Goal: Information Seeking & Learning: Learn about a topic

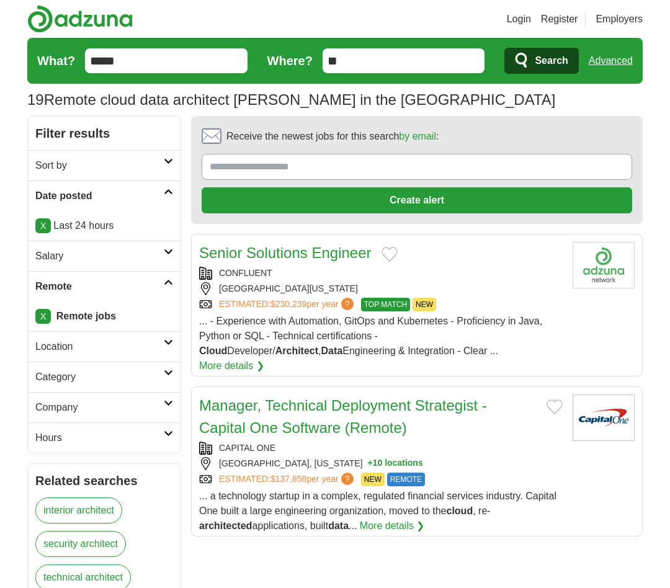
type input "*****"
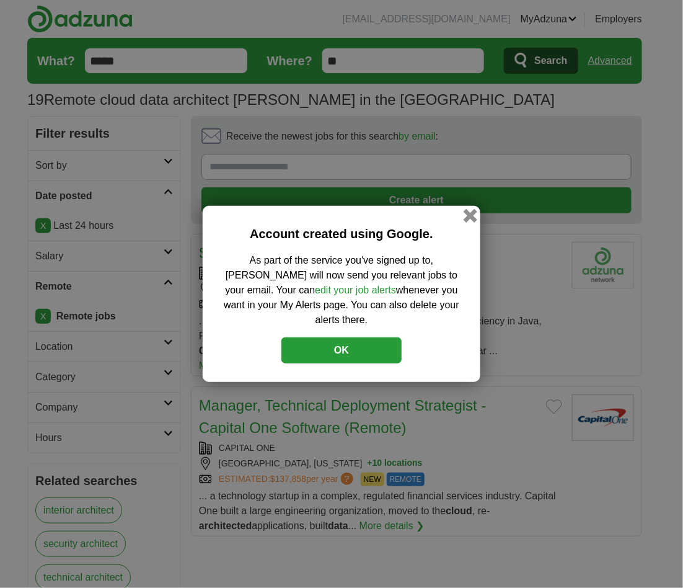
click at [470, 223] on button "button" at bounding box center [471, 216] width 14 height 14
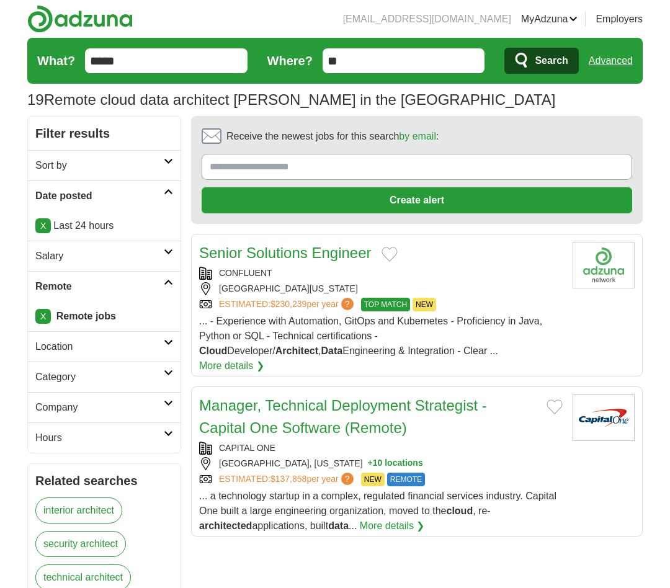
click at [555, 63] on span "Search" at bounding box center [551, 60] width 33 height 25
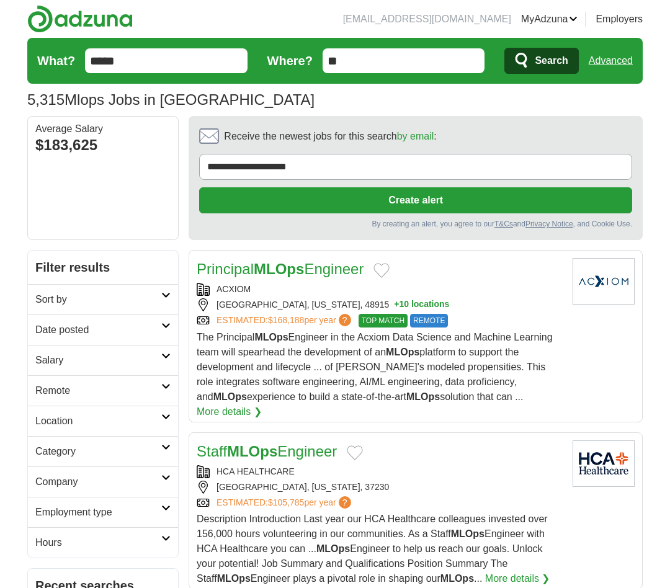
click at [115, 330] on h2 "Date posted" at bounding box center [98, 330] width 126 height 15
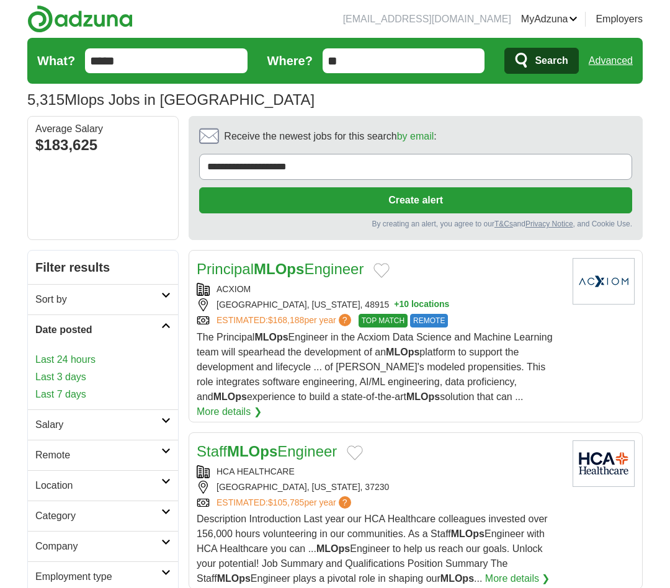
click at [82, 361] on link "Last 24 hours" at bounding box center [102, 359] width 135 height 15
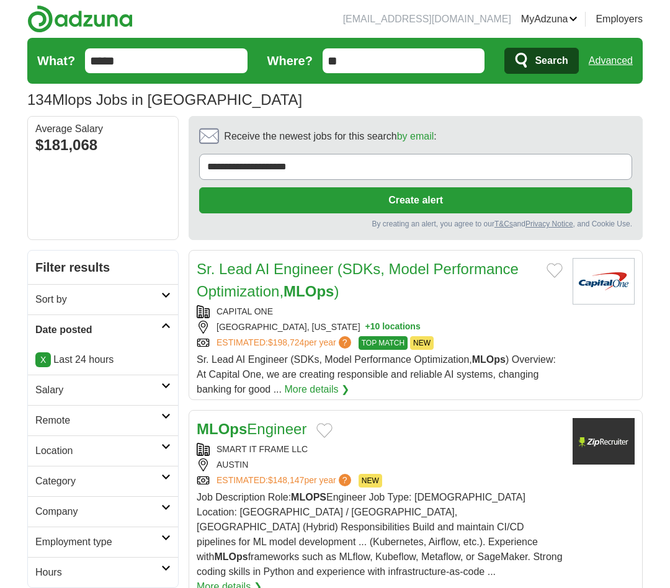
click at [122, 425] on h2 "Remote" at bounding box center [98, 420] width 126 height 15
click at [69, 451] on link "Remote jobs" at bounding box center [63, 450] width 56 height 11
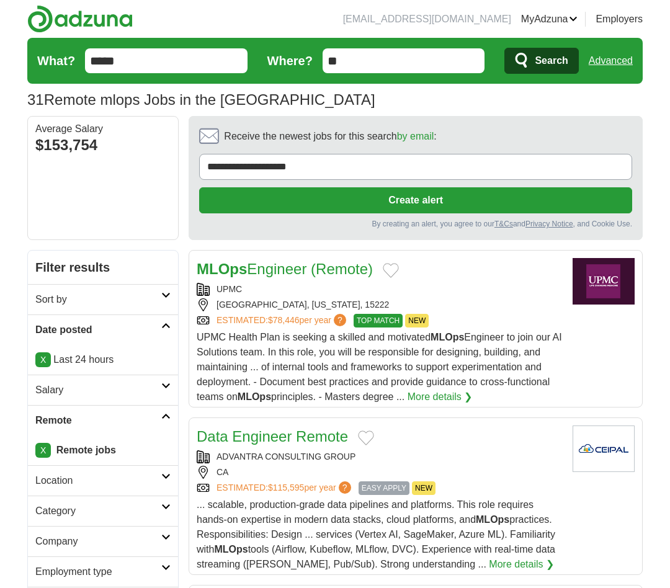
click at [228, 264] on strong "MLOps" at bounding box center [222, 268] width 50 height 17
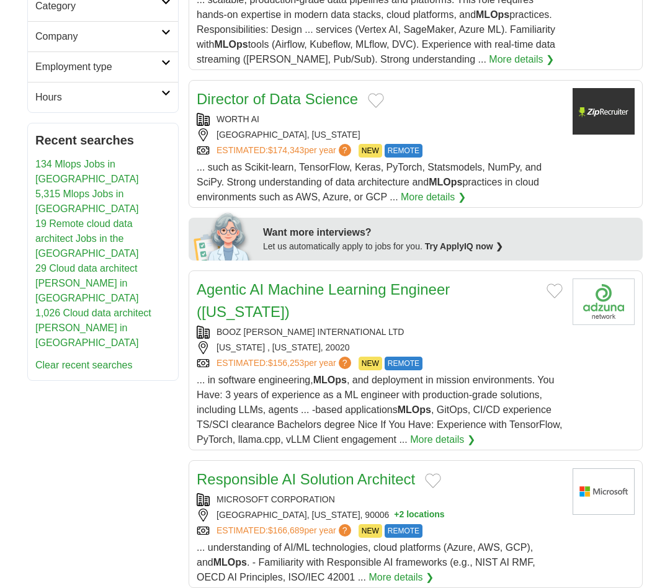
scroll to position [542, 0]
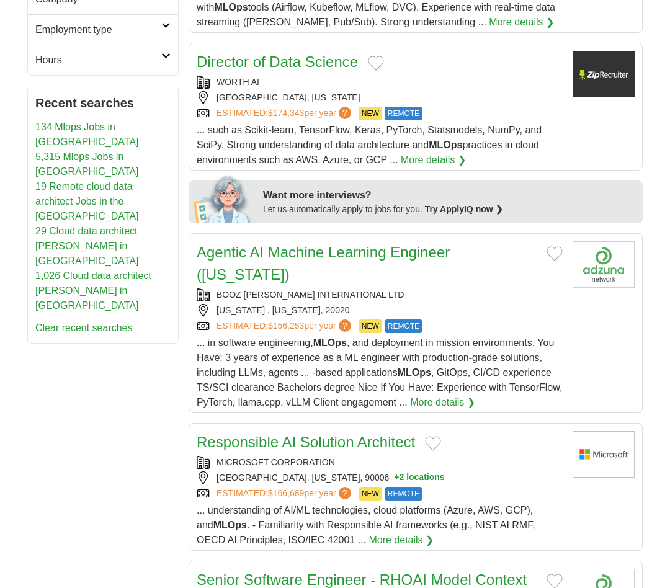
click at [253, 256] on link "Agentic AI Machine Learning Engineer (Washington)" at bounding box center [323, 263] width 253 height 39
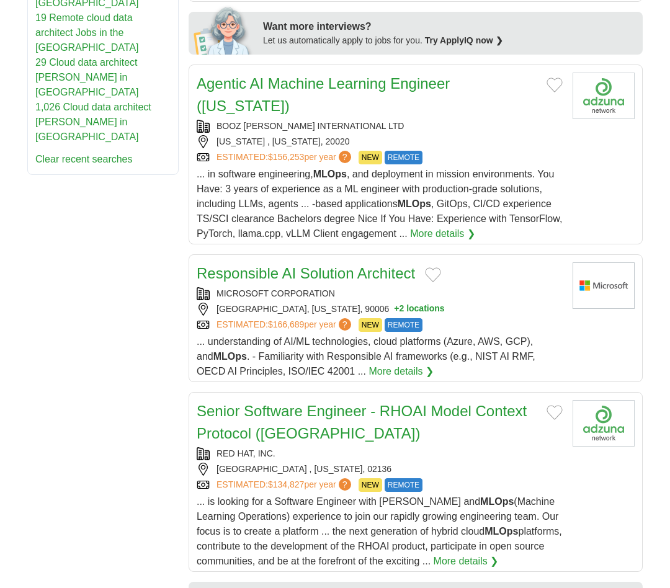
scroll to position [760, 0]
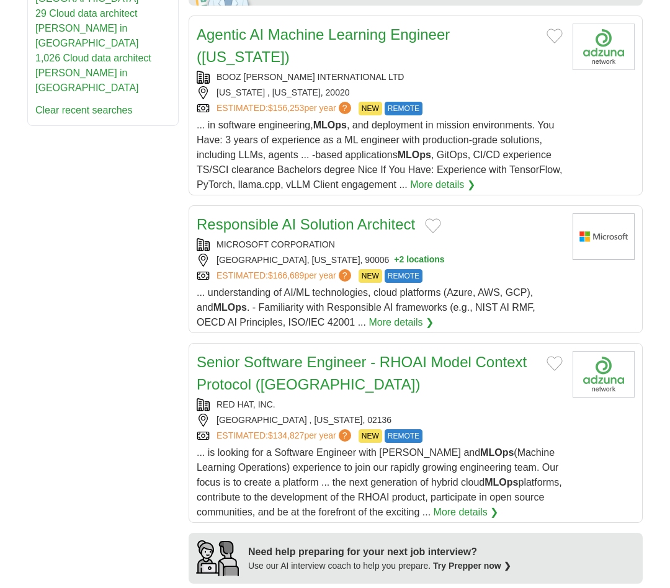
click at [257, 231] on link "Responsible AI Solution Architect" at bounding box center [306, 224] width 218 height 17
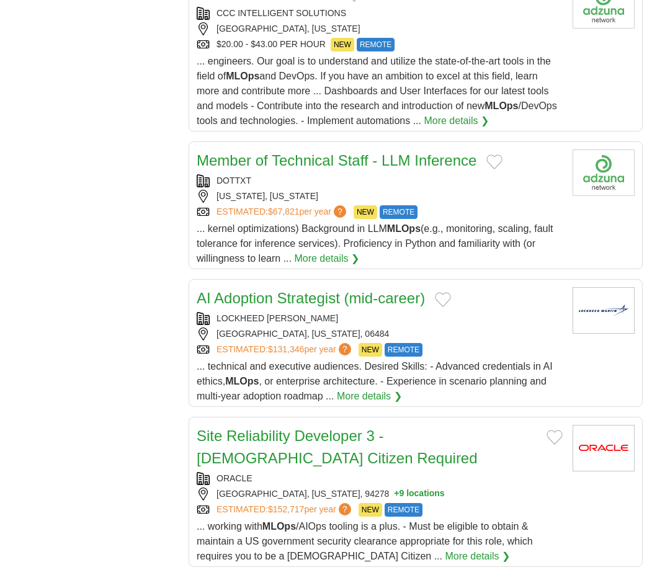
scroll to position [0, 0]
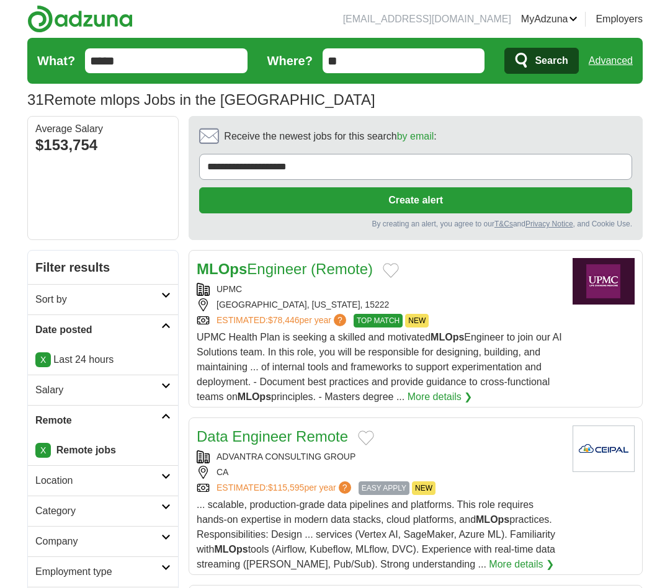
click at [155, 54] on input "*****" at bounding box center [166, 60] width 162 height 25
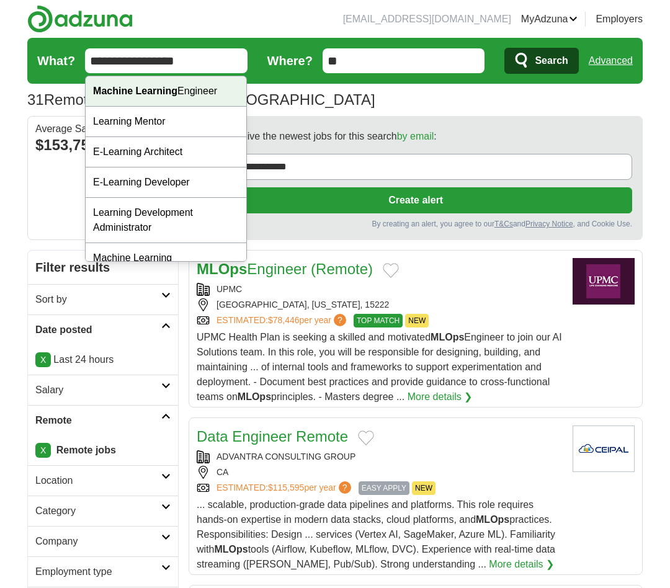
click at [158, 89] on strong "Machine Learning" at bounding box center [135, 91] width 84 height 11
type input "**********"
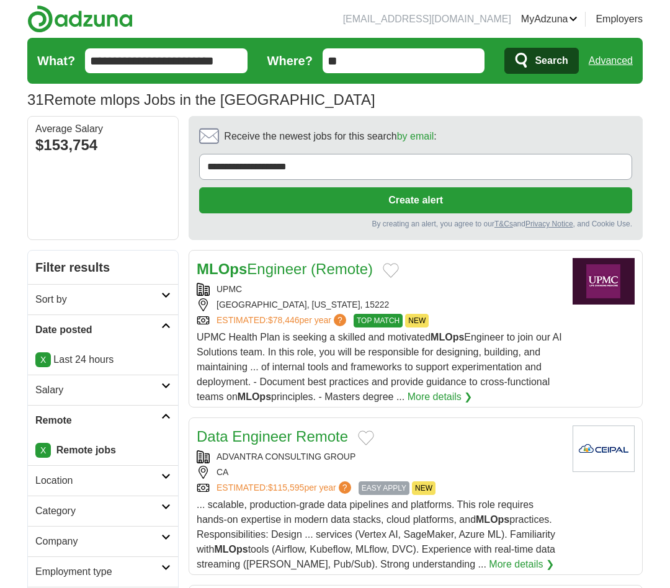
click at [553, 63] on span "Search" at bounding box center [551, 60] width 33 height 25
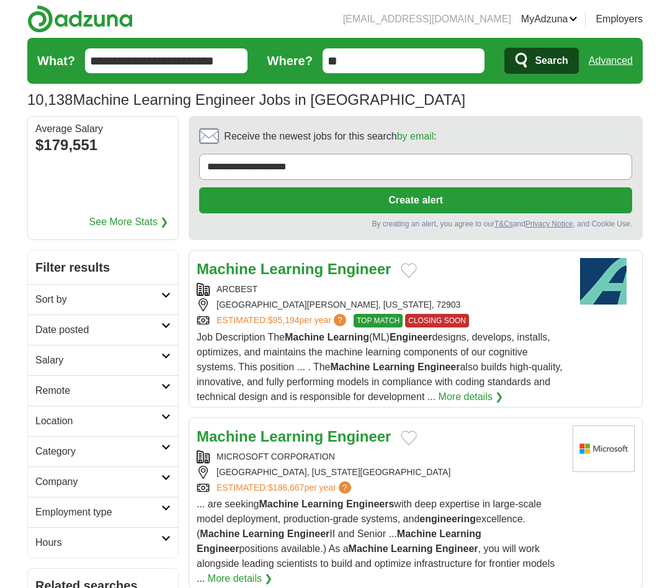
click at [132, 337] on h2 "Date posted" at bounding box center [98, 330] width 126 height 15
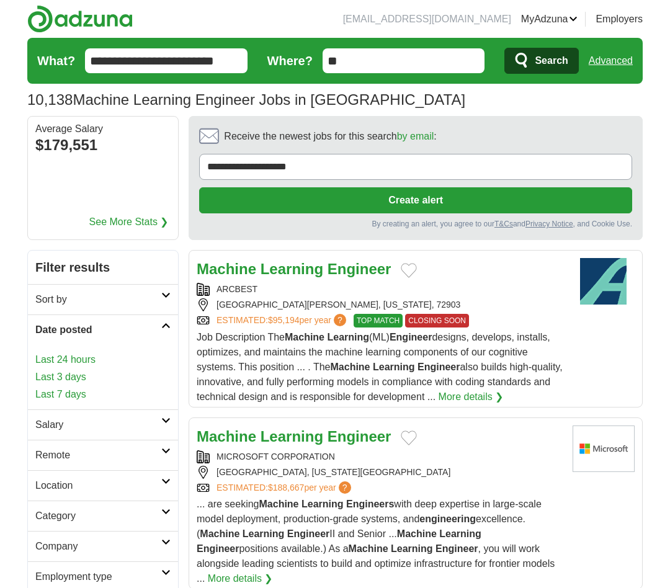
click at [86, 362] on link "Last 24 hours" at bounding box center [102, 359] width 135 height 15
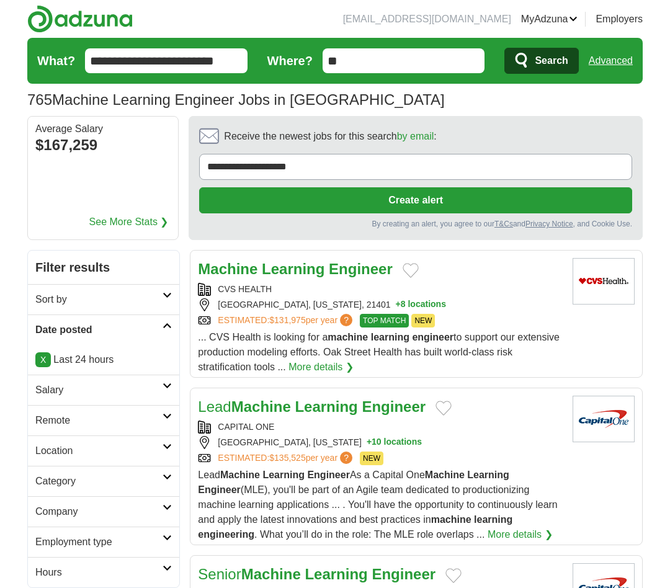
click at [94, 421] on h2 "Remote" at bounding box center [98, 420] width 127 height 15
click at [66, 454] on link "Remote jobs" at bounding box center [63, 450] width 56 height 11
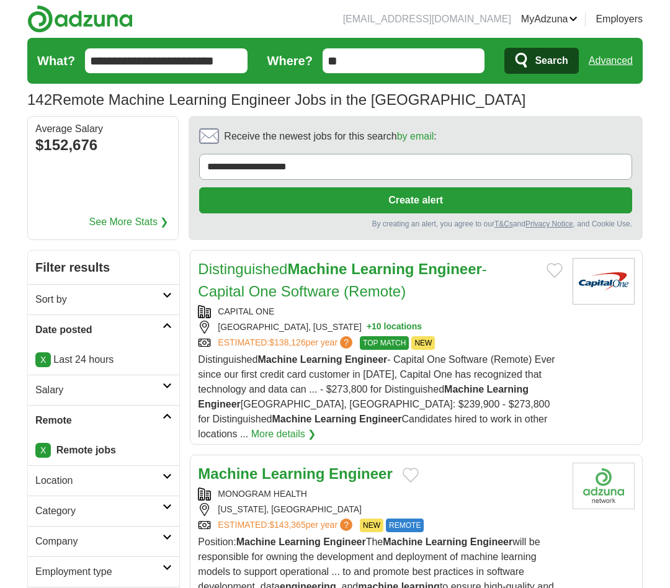
click at [264, 292] on link "Distinguished Machine Learning Engineer - Capital One Software (Remote)" at bounding box center [342, 279] width 289 height 39
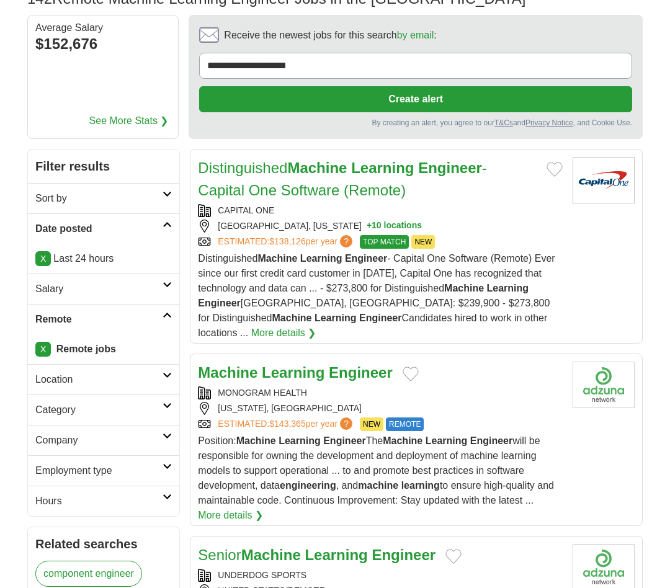
scroll to position [109, 0]
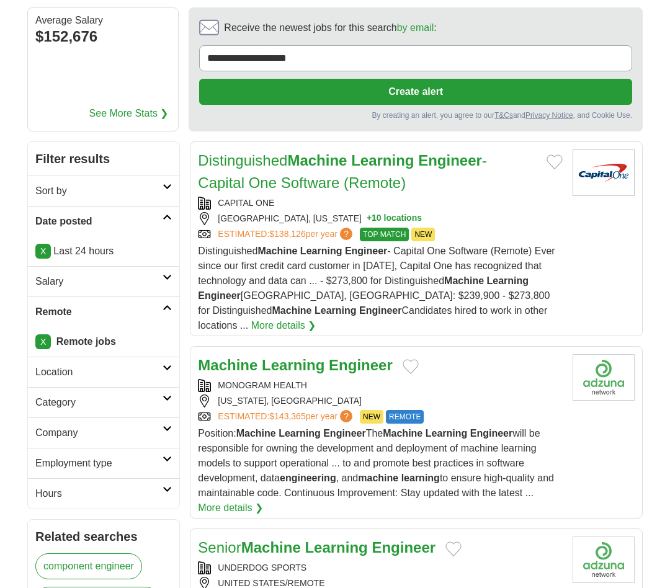
click at [266, 357] on strong "Learning" at bounding box center [293, 365] width 63 height 17
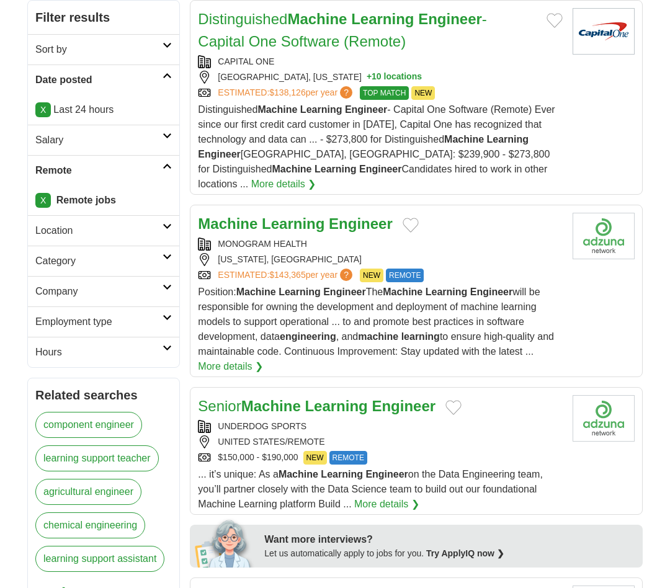
scroll to position [279, 0]
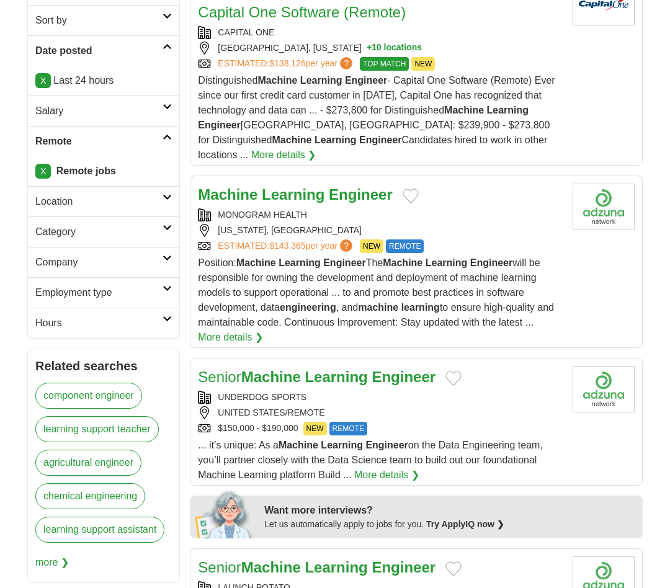
click at [253, 370] on strong "Machine" at bounding box center [271, 376] width 60 height 17
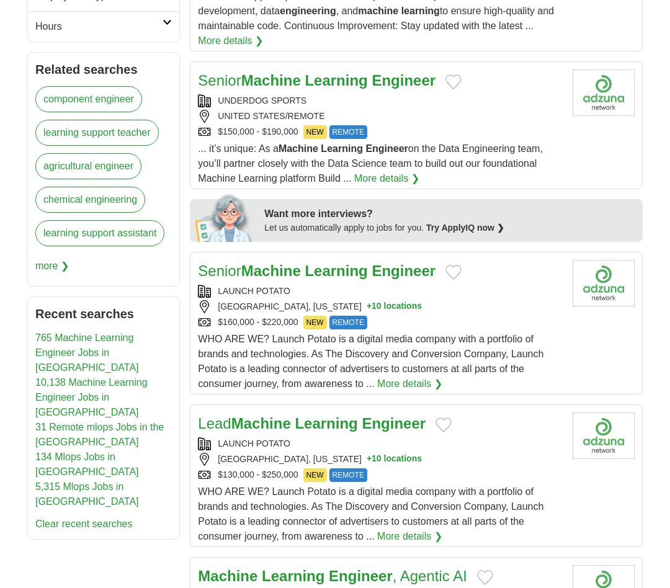
scroll to position [605, 0]
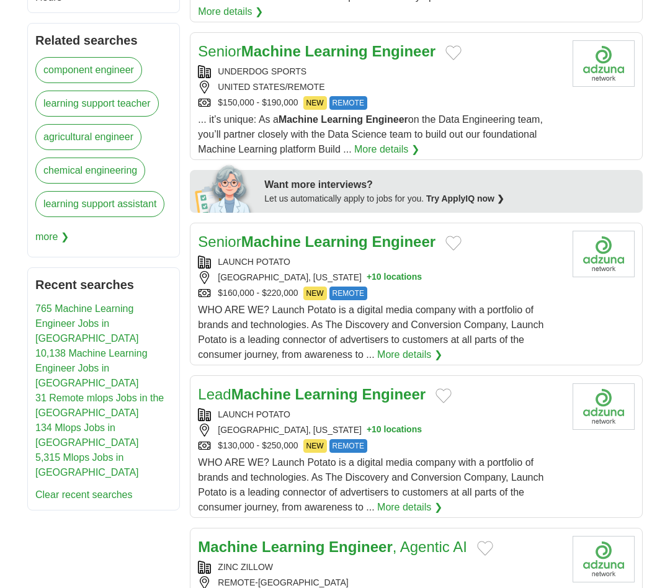
click at [267, 237] on strong "Machine" at bounding box center [271, 241] width 60 height 17
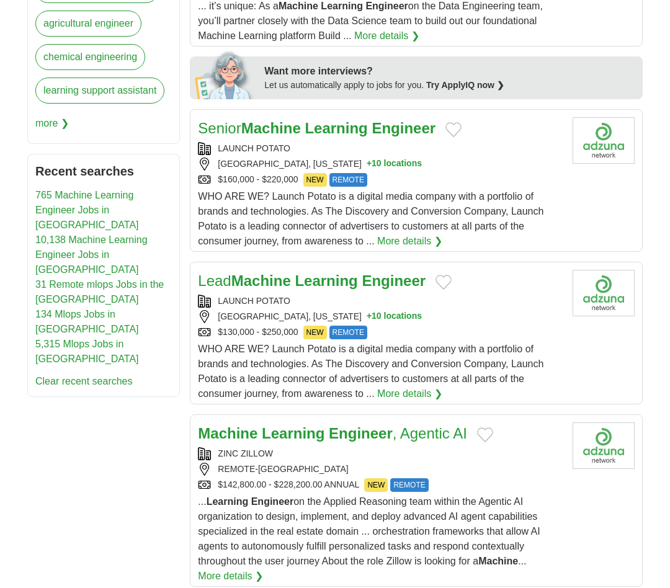
scroll to position [760, 0]
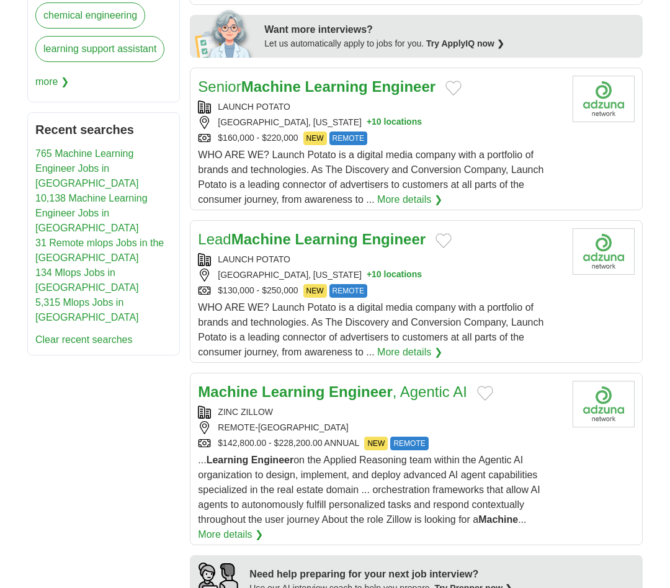
click at [260, 231] on strong "Machine" at bounding box center [261, 239] width 60 height 17
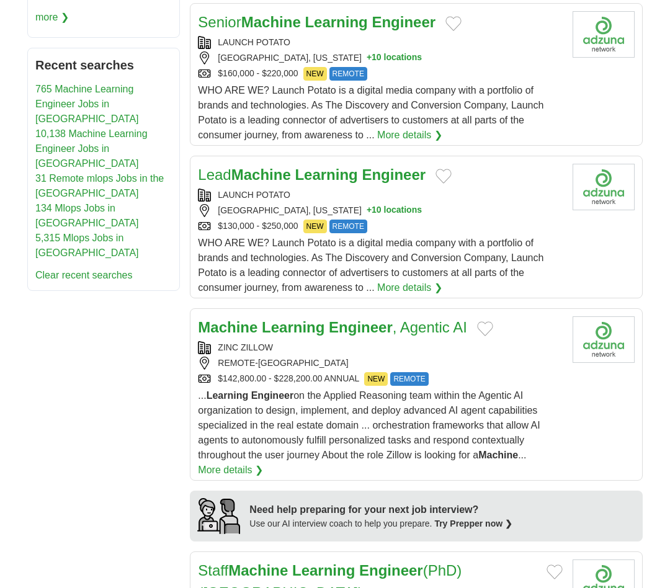
scroll to position [853, 0]
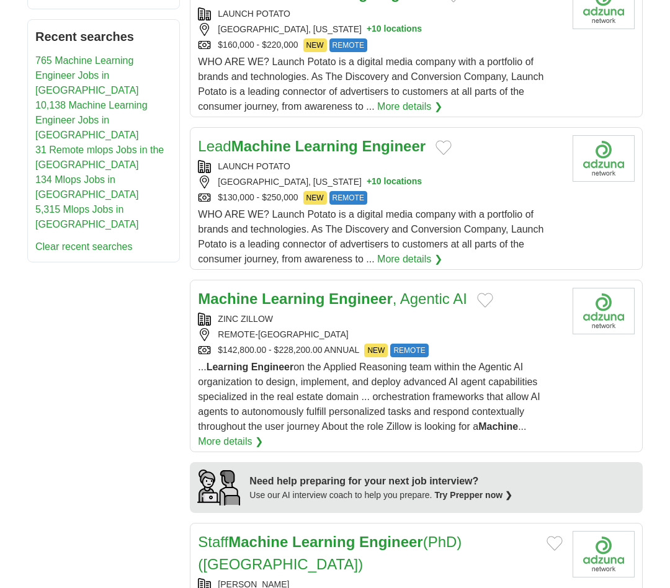
click at [249, 290] on strong "Machine" at bounding box center [228, 298] width 60 height 17
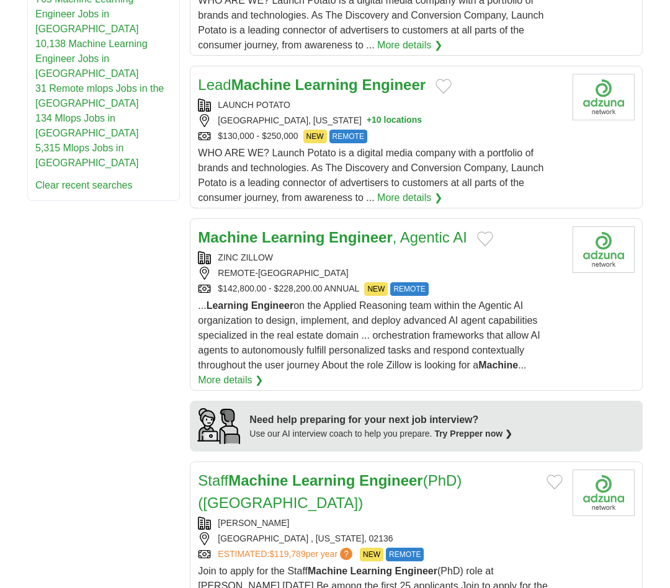
scroll to position [1054, 0]
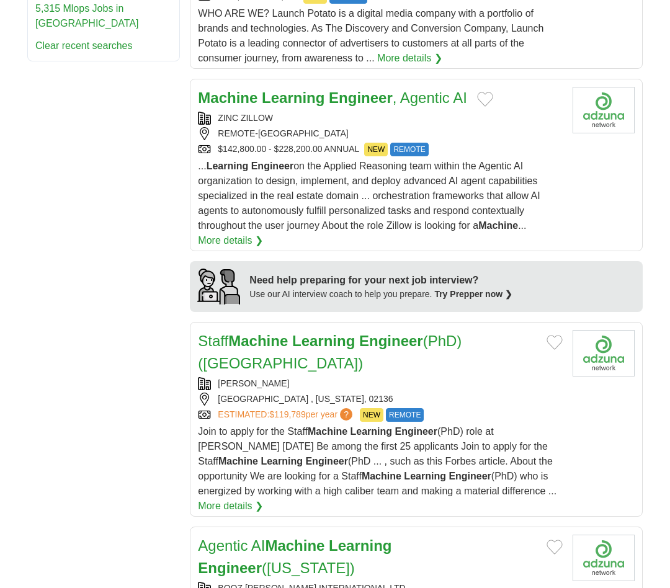
click at [261, 339] on strong "Machine" at bounding box center [258, 340] width 60 height 17
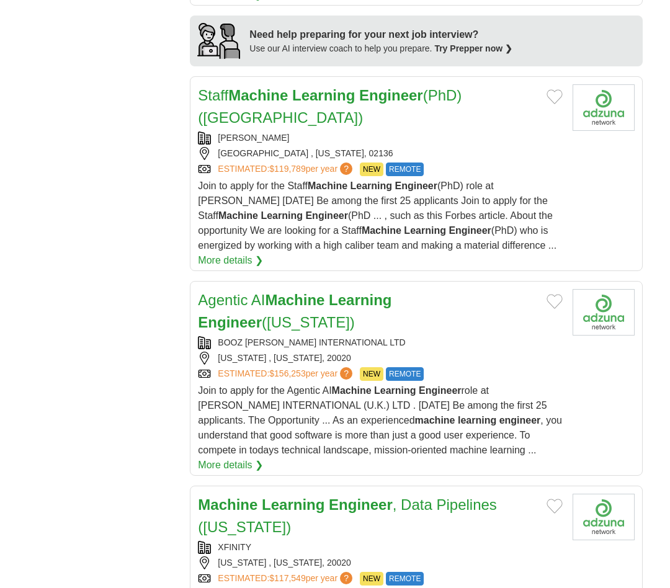
scroll to position [1318, 0]
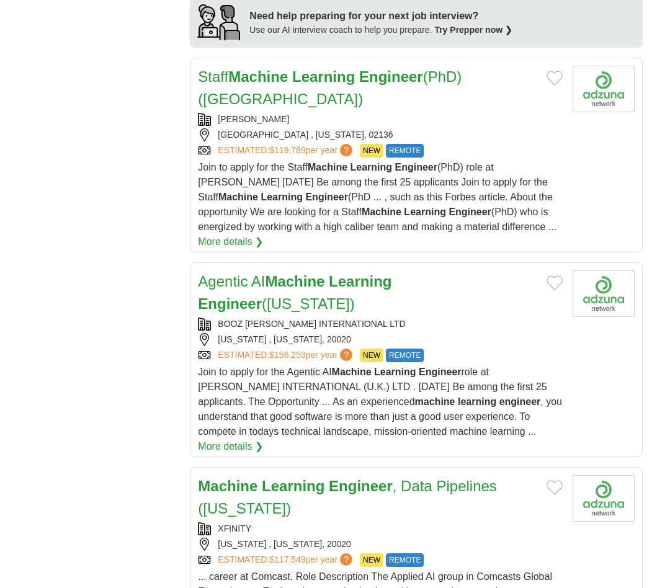
click at [316, 273] on strong "Machine" at bounding box center [295, 281] width 60 height 17
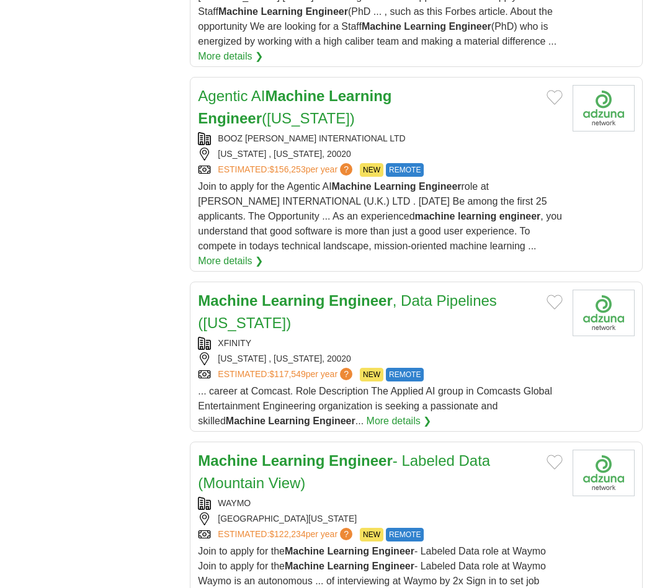
scroll to position [1504, 0]
click at [326, 292] on link "Machine Learning Engineer , Data Pipelines (Washington)" at bounding box center [347, 311] width 299 height 39
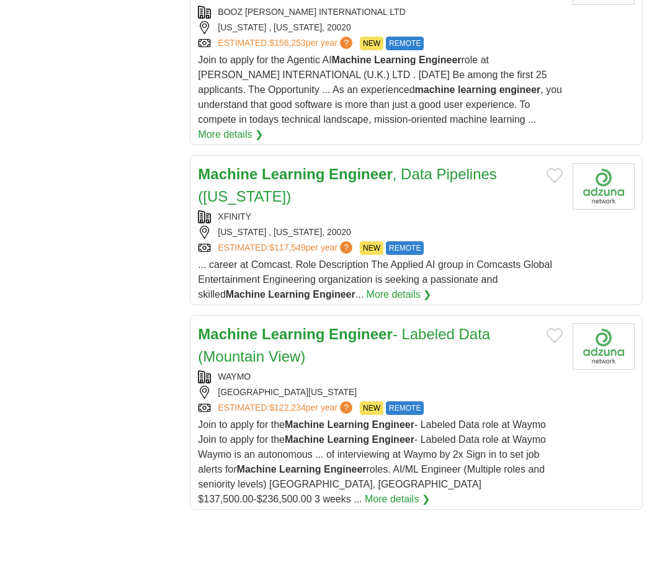
scroll to position [1658, 0]
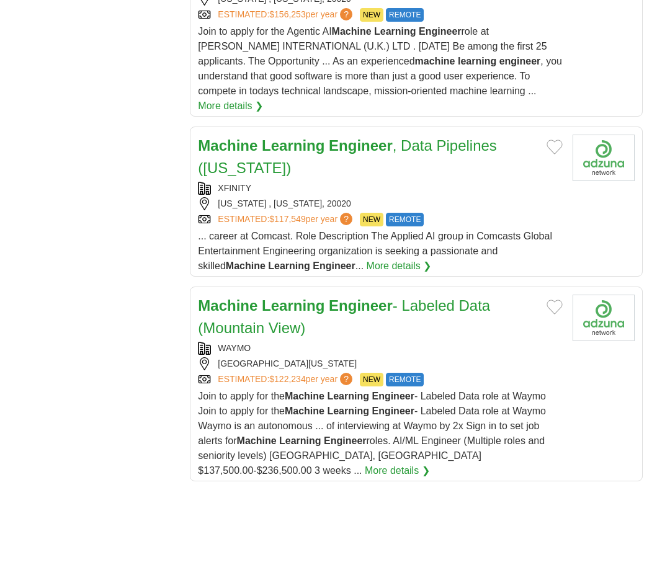
click at [311, 297] on strong "Learning" at bounding box center [293, 305] width 63 height 17
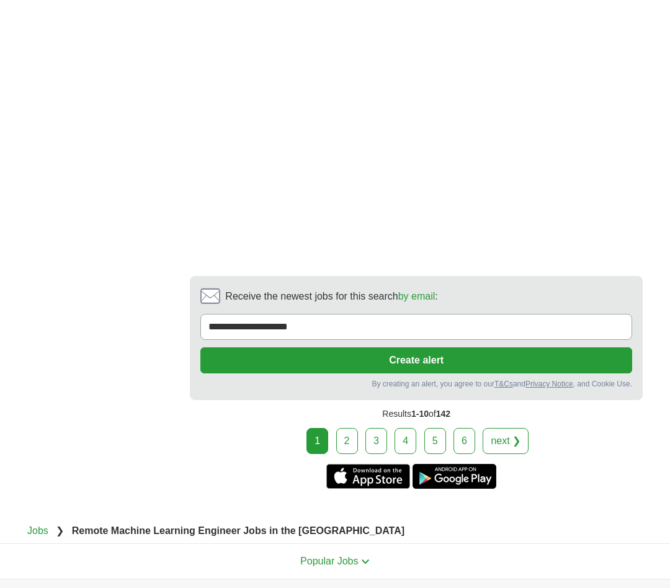
scroll to position [2326, 0]
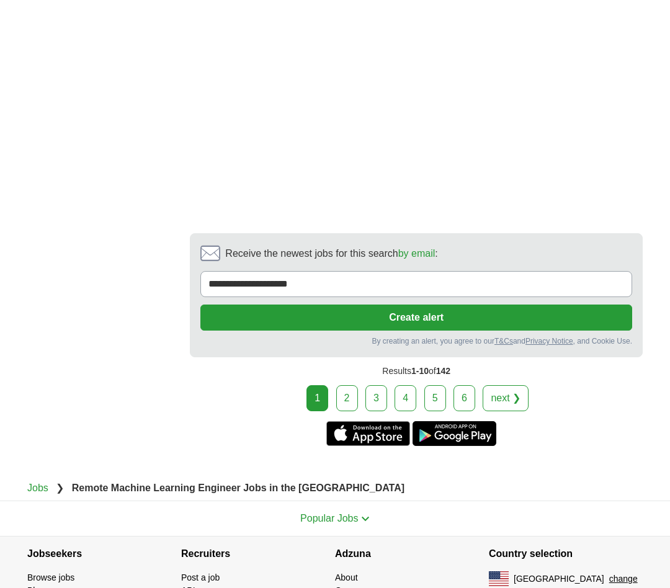
click at [354, 385] on link "2" at bounding box center [347, 398] width 22 height 26
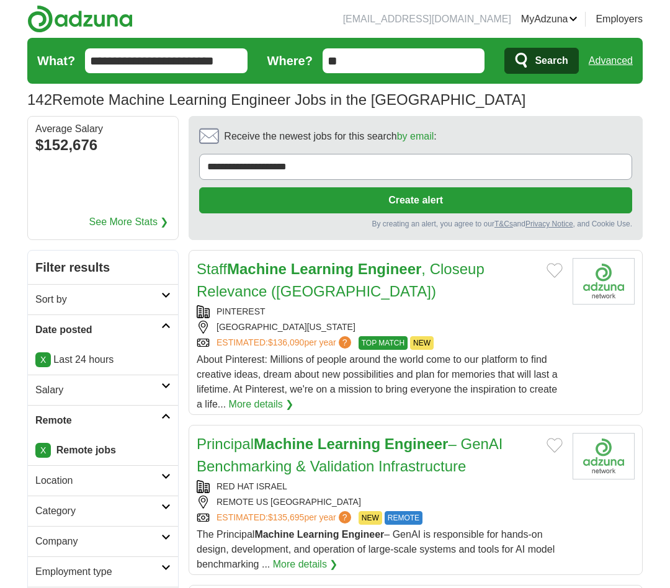
click at [326, 275] on strong "Learning" at bounding box center [322, 268] width 63 height 17
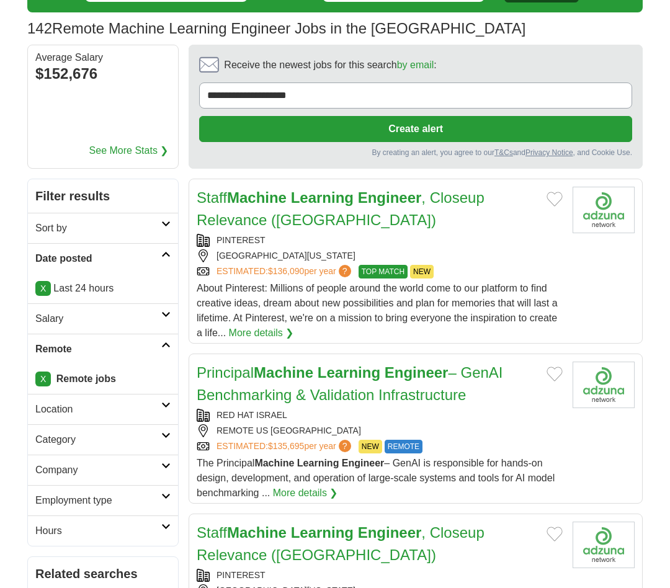
scroll to position [93, 0]
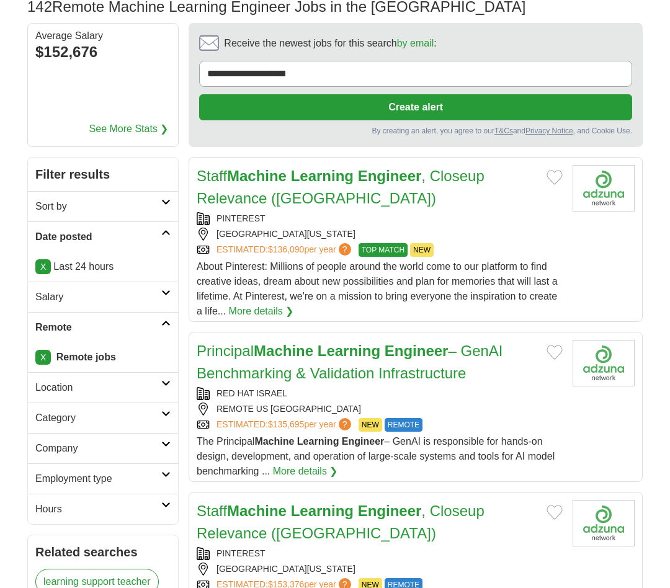
click at [294, 359] on strong "Machine" at bounding box center [284, 350] width 60 height 17
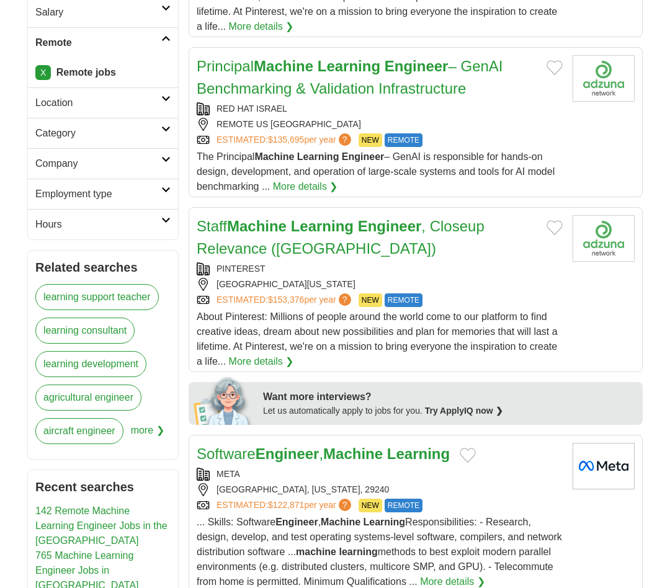
scroll to position [388, 0]
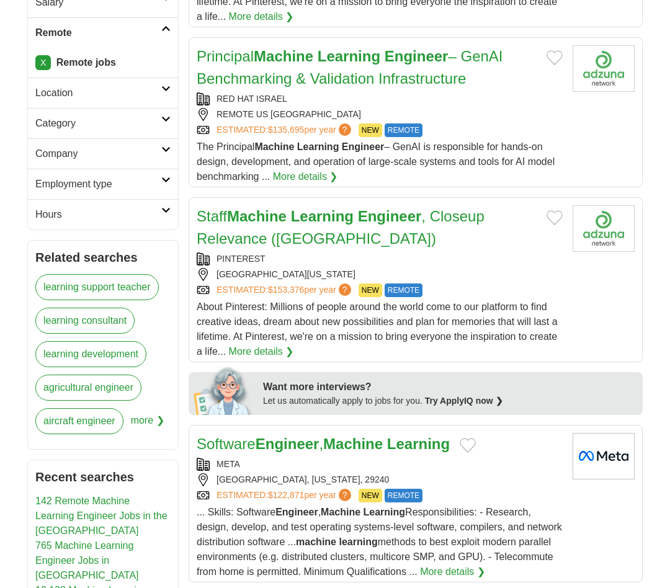
click at [302, 216] on strong "Learning" at bounding box center [322, 216] width 63 height 17
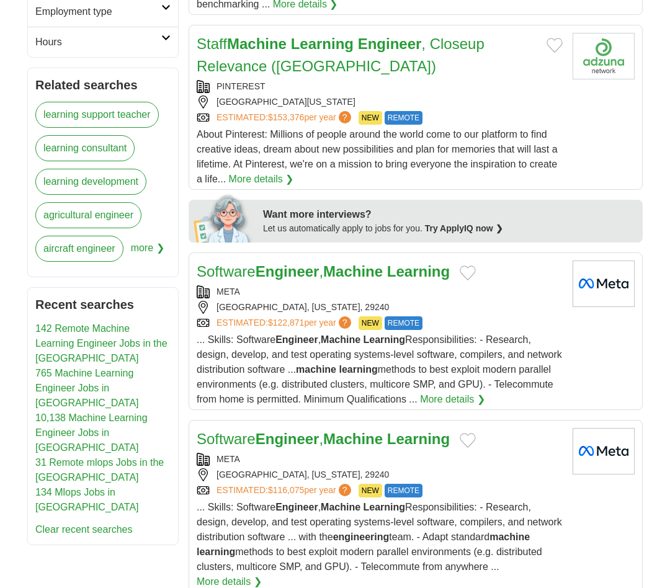
scroll to position [605, 0]
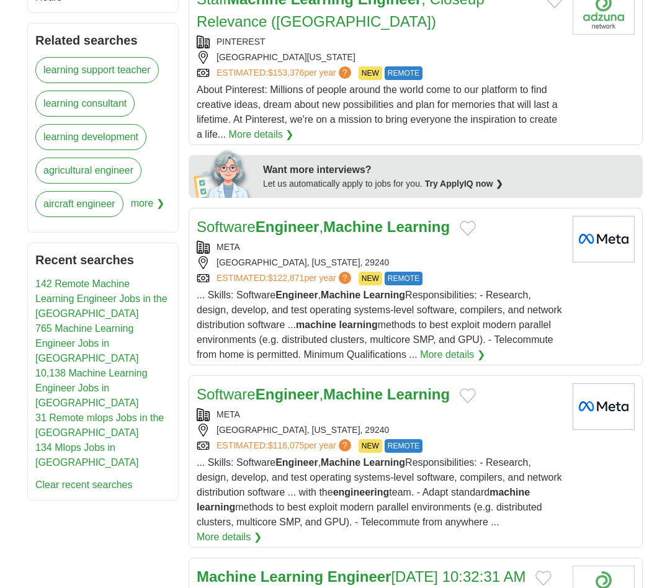
click at [277, 235] on strong "Engineer" at bounding box center [288, 226] width 64 height 17
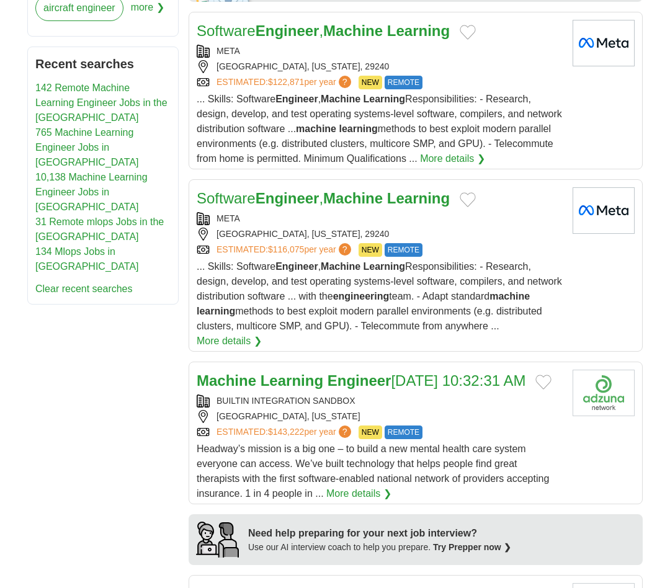
scroll to position [821, 0]
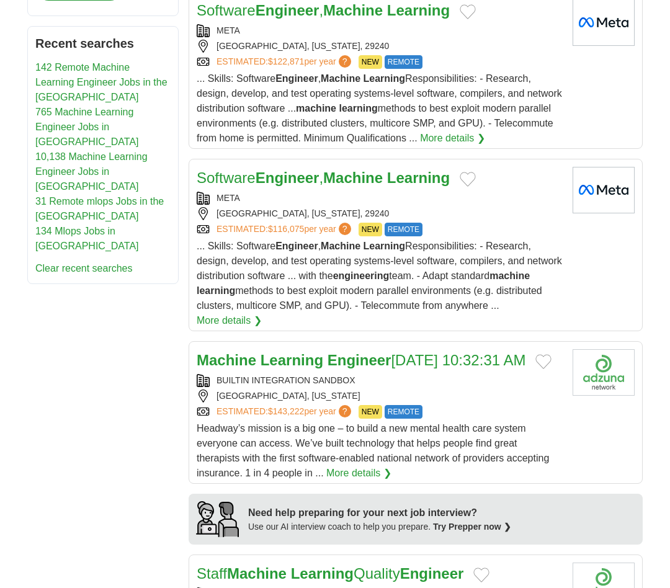
click at [275, 185] on strong "Engineer" at bounding box center [288, 177] width 64 height 17
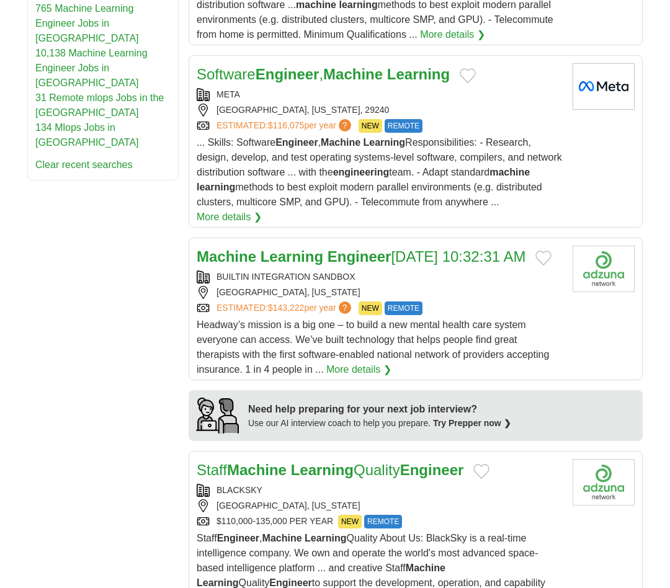
scroll to position [946, 0]
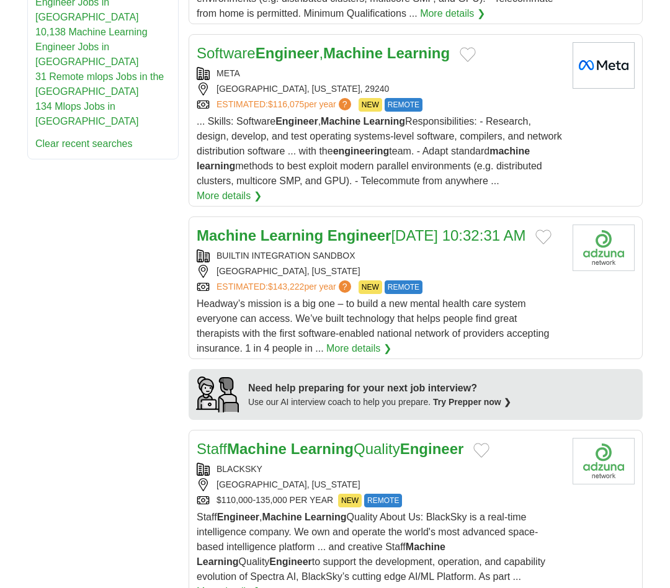
click at [260, 244] on strong "Learning" at bounding box center [291, 235] width 63 height 17
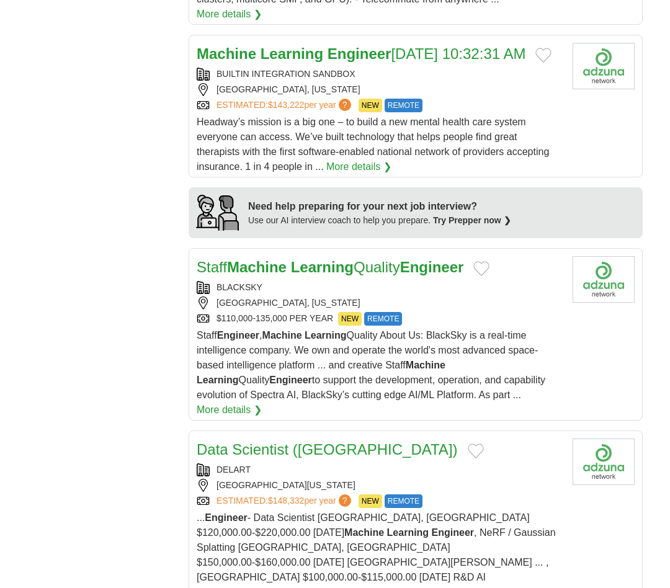
scroll to position [1132, 0]
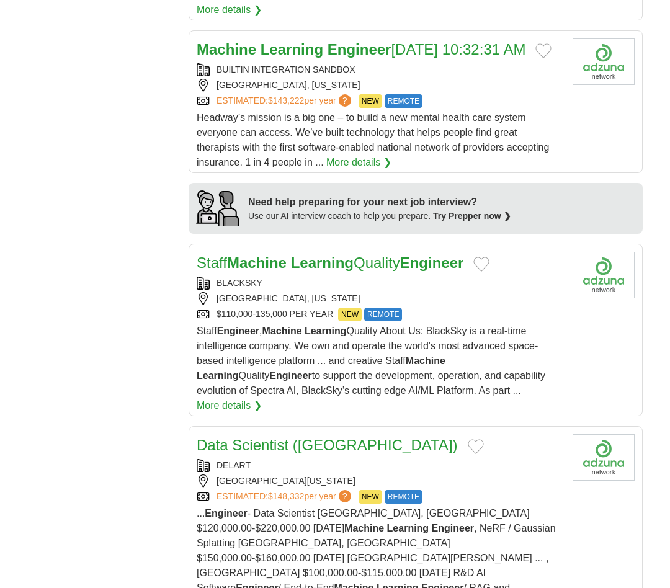
click at [285, 271] on strong "Machine" at bounding box center [257, 262] width 60 height 17
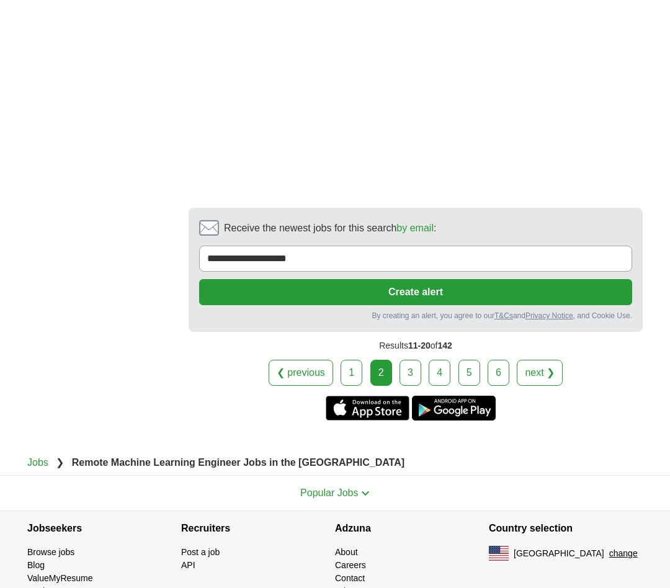
scroll to position [2189, 0]
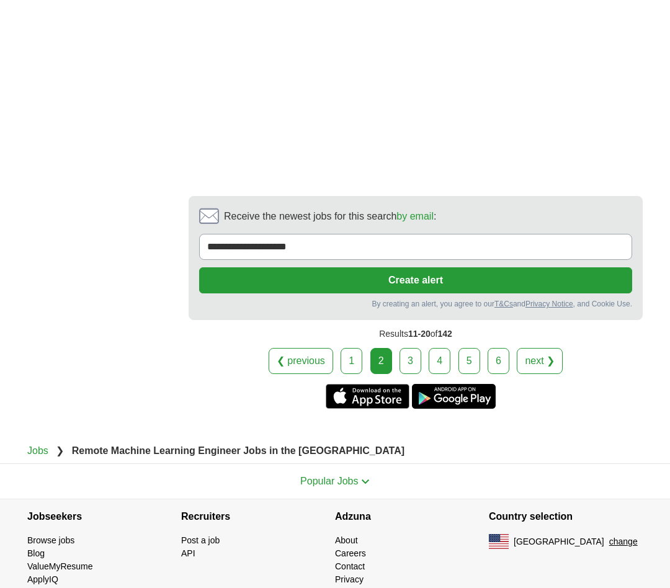
click at [411, 348] on link "3" at bounding box center [410, 361] width 22 height 26
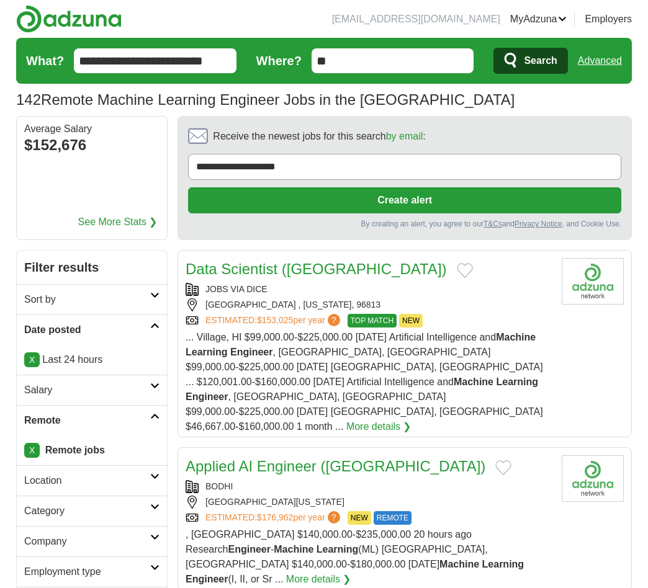
click at [207, 65] on input "**********" at bounding box center [155, 60] width 162 height 25
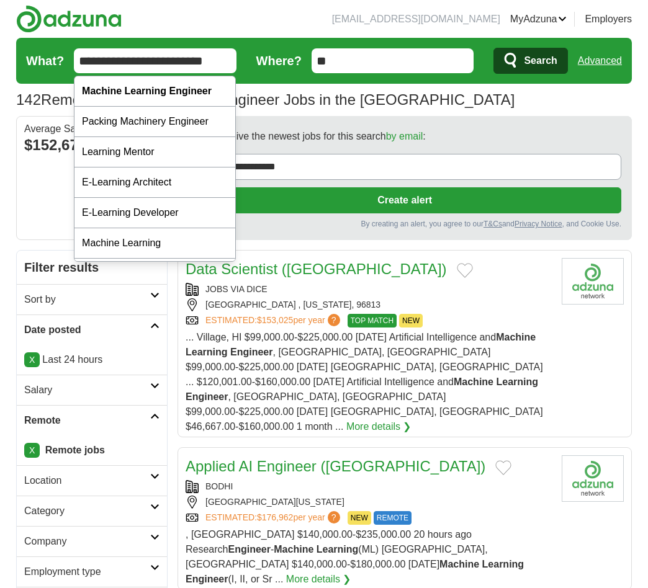
click at [177, 60] on input "**********" at bounding box center [155, 60] width 162 height 25
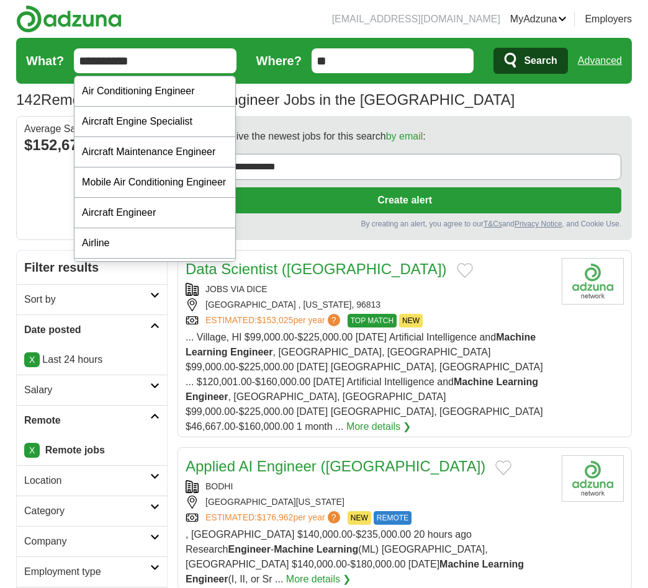
type input "**********"
type input "*****"
click at [493, 48] on button "Search" at bounding box center [530, 61] width 74 height 26
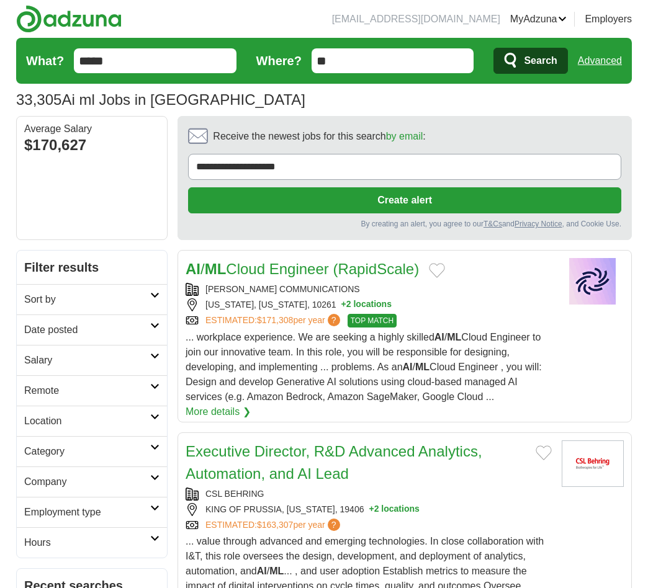
click at [97, 328] on h2 "Date posted" at bounding box center [87, 330] width 126 height 15
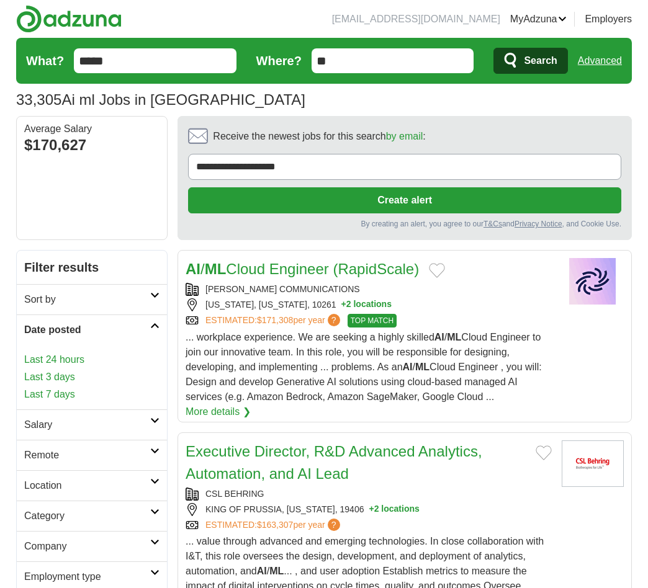
click at [41, 360] on link "Last 24 hours" at bounding box center [91, 359] width 135 height 15
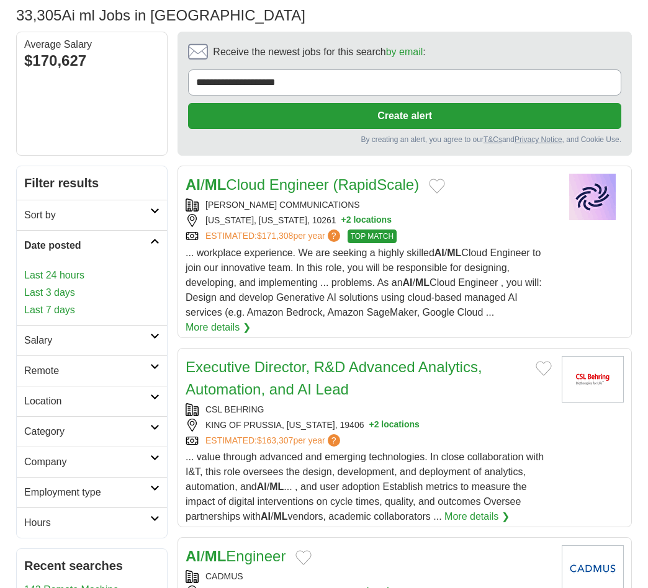
scroll to position [109, 0]
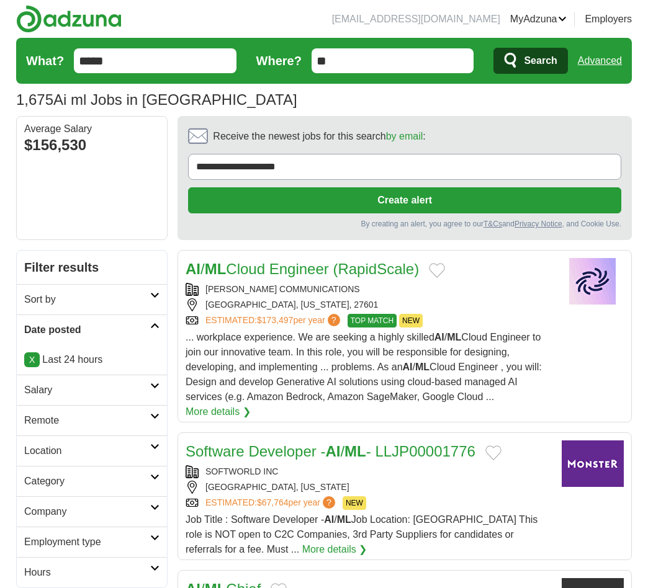
click at [76, 423] on h2 "Remote" at bounding box center [87, 420] width 126 height 15
click at [60, 455] on link "Remote jobs" at bounding box center [52, 450] width 56 height 11
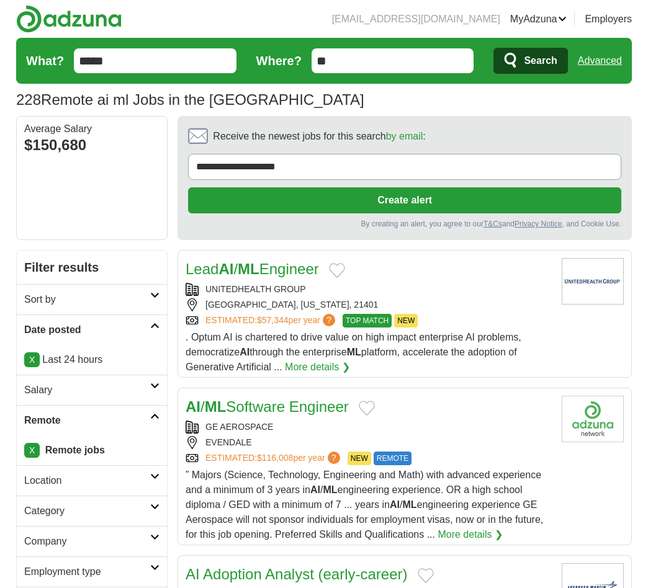
click at [264, 272] on link "Lead AI / ML Engineer" at bounding box center [251, 268] width 133 height 17
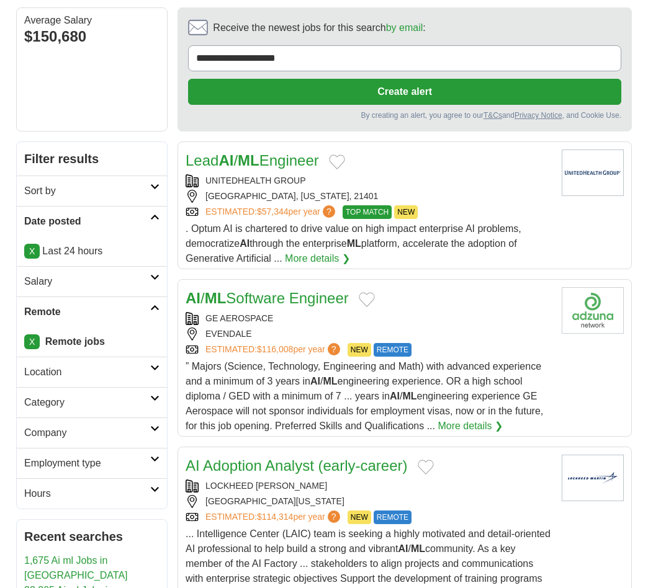
click at [243, 304] on link "AI / ML Software Engineer" at bounding box center [266, 298] width 163 height 17
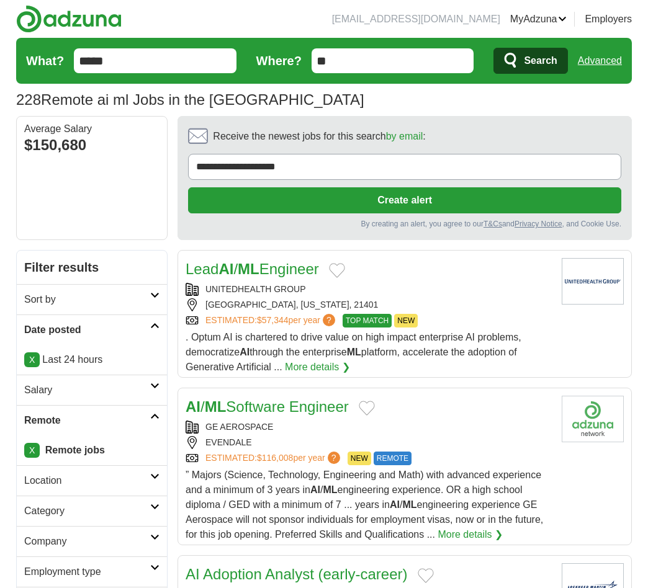
click at [156, 65] on input "*****" at bounding box center [155, 60] width 162 height 25
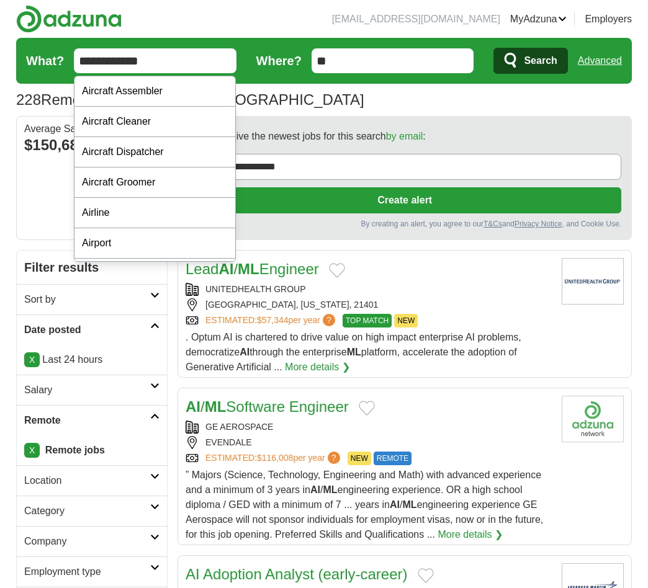
type input "**********"
click at [493, 48] on button "Search" at bounding box center [530, 61] width 74 height 26
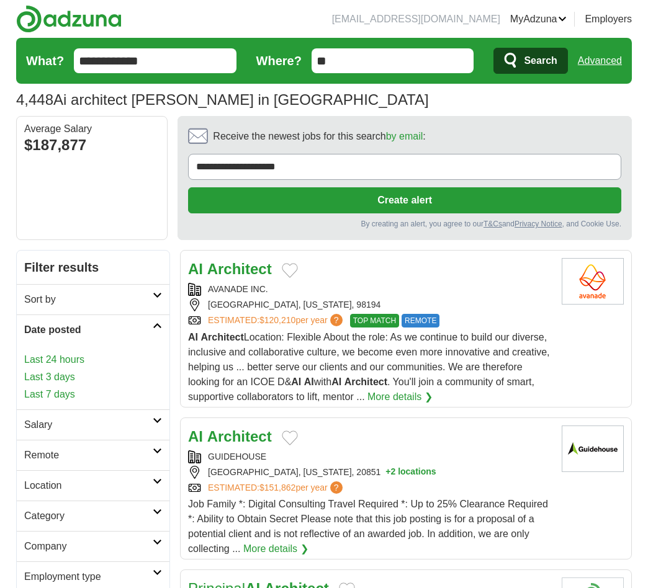
click at [63, 361] on link "Last 24 hours" at bounding box center [93, 359] width 138 height 15
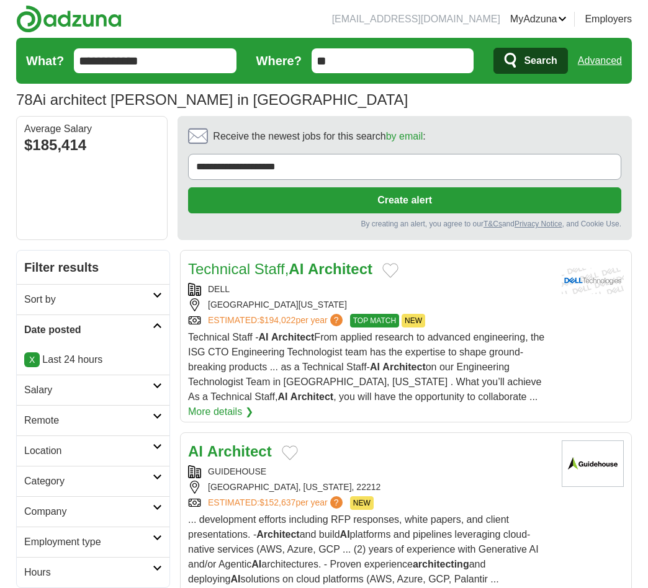
click at [94, 428] on h2 "Remote" at bounding box center [88, 420] width 128 height 15
click at [51, 452] on link "Remote jobs" at bounding box center [52, 450] width 56 height 11
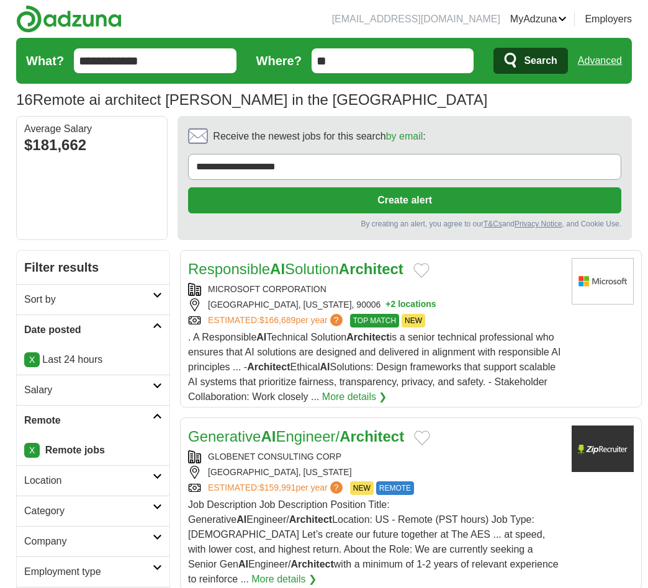
click at [281, 274] on strong "AI" at bounding box center [277, 268] width 15 height 17
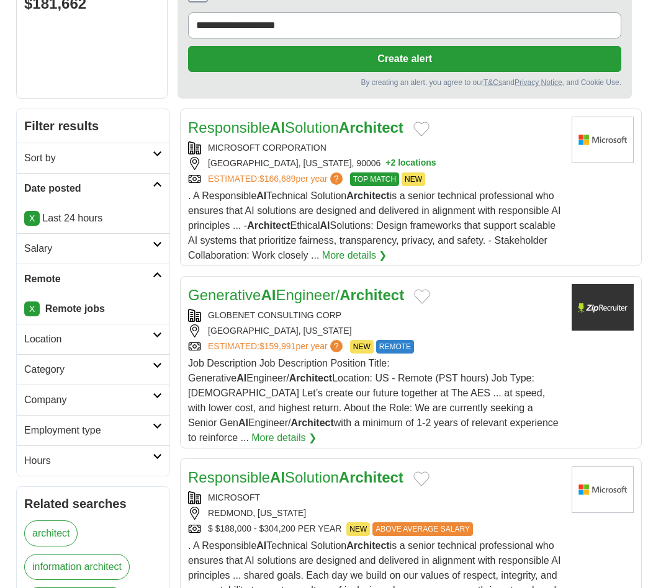
scroll to position [155, 0]
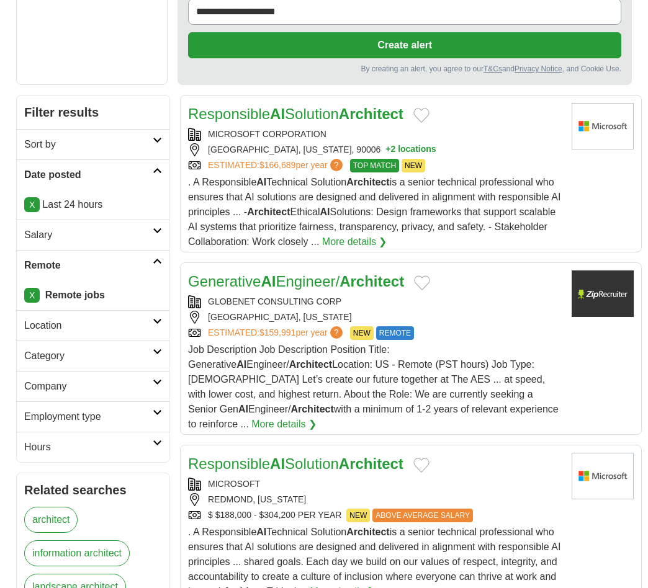
click at [265, 290] on strong "AI" at bounding box center [267, 281] width 15 height 17
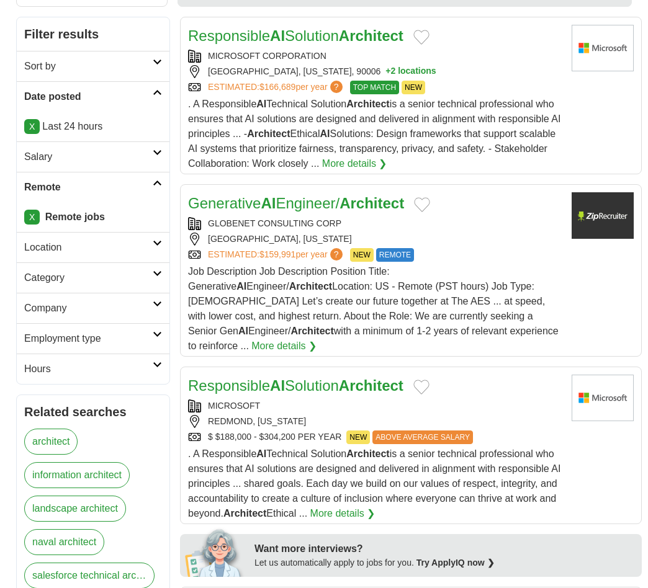
scroll to position [248, 0]
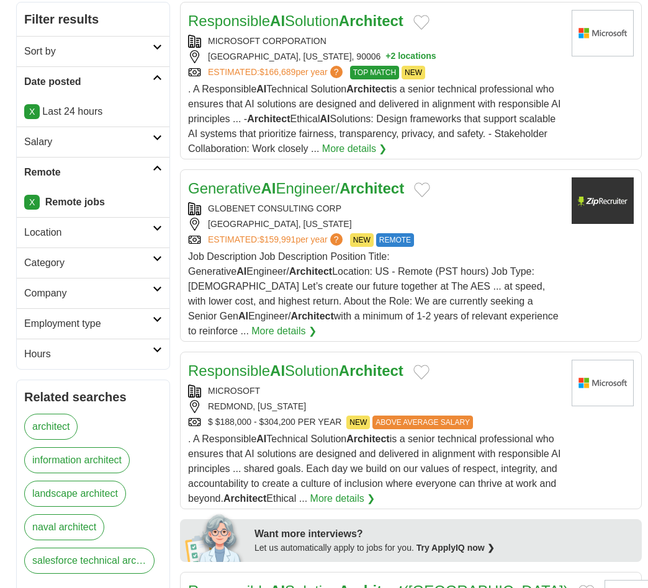
click at [252, 362] on link "Responsible AI Solution Architect" at bounding box center [295, 370] width 215 height 17
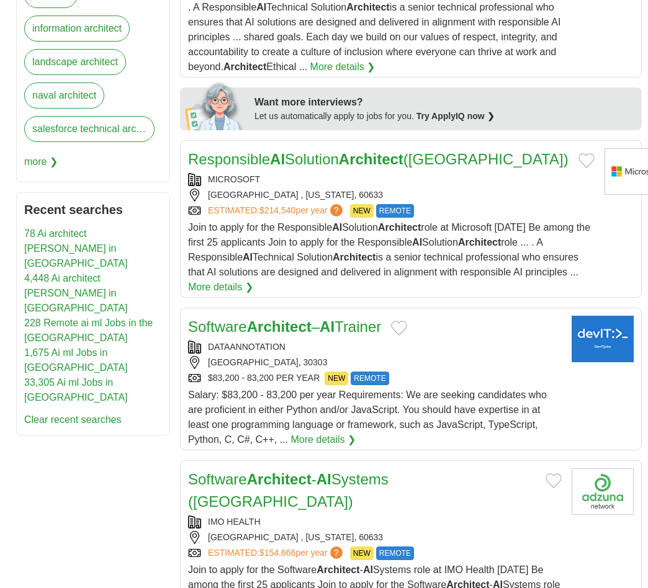
scroll to position [728, 0]
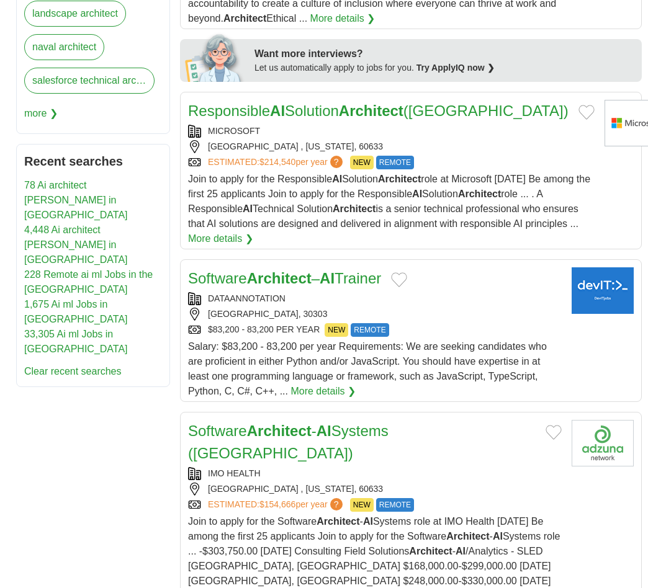
click at [281, 277] on strong "Architect" at bounding box center [279, 278] width 65 height 17
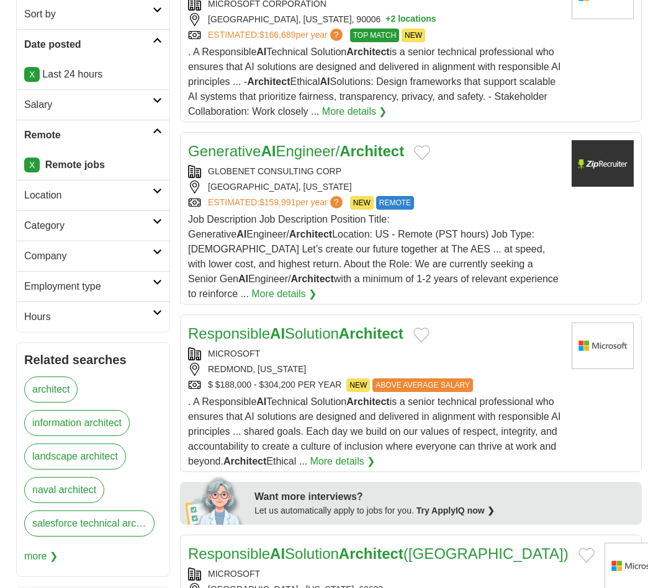
scroll to position [0, 0]
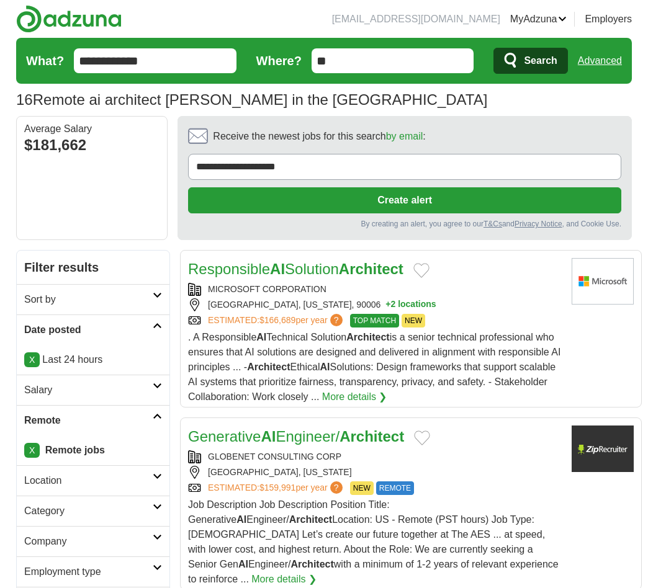
click at [144, 65] on input "**********" at bounding box center [155, 60] width 162 height 25
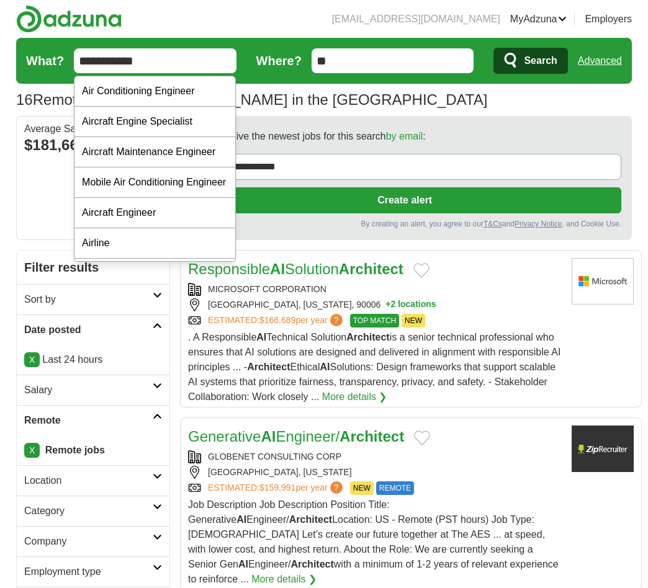
type input "**********"
click at [493, 48] on button "Search" at bounding box center [530, 61] width 74 height 26
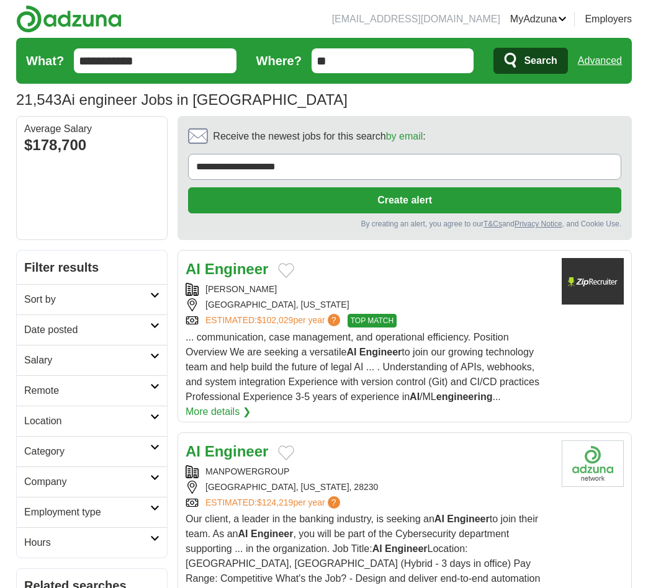
click at [86, 328] on h2 "Date posted" at bounding box center [87, 330] width 126 height 15
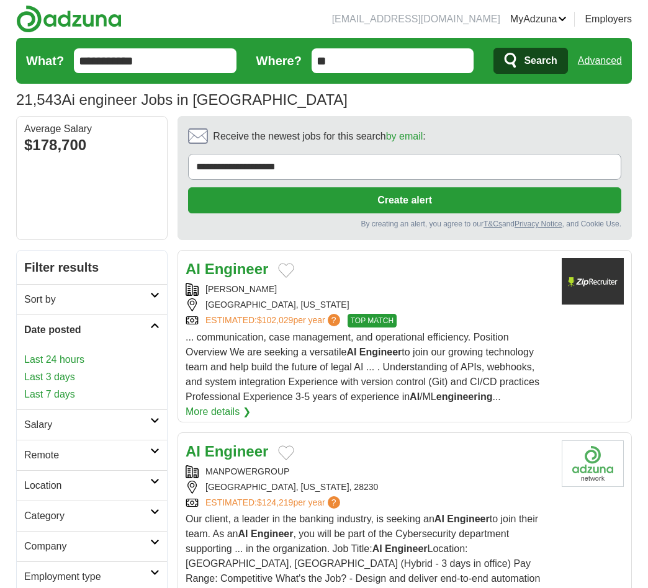
click at [62, 363] on link "Last 24 hours" at bounding box center [91, 359] width 135 height 15
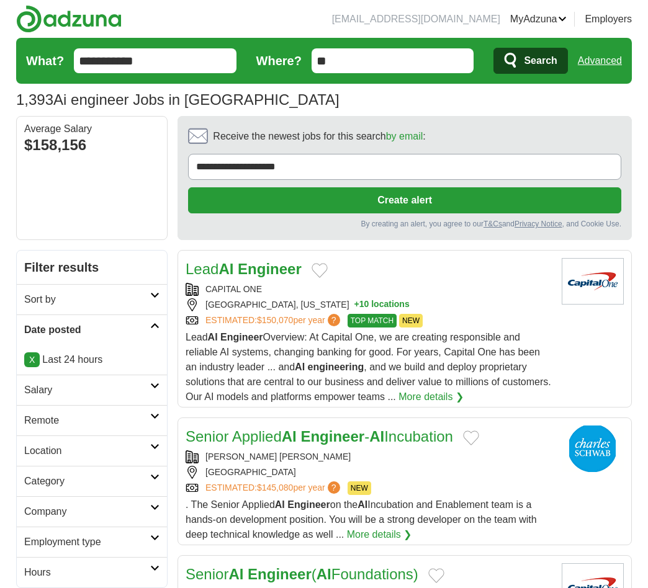
click at [74, 426] on h2 "Remote" at bounding box center [87, 420] width 126 height 15
click at [48, 454] on link "Remote jobs" at bounding box center [52, 450] width 56 height 11
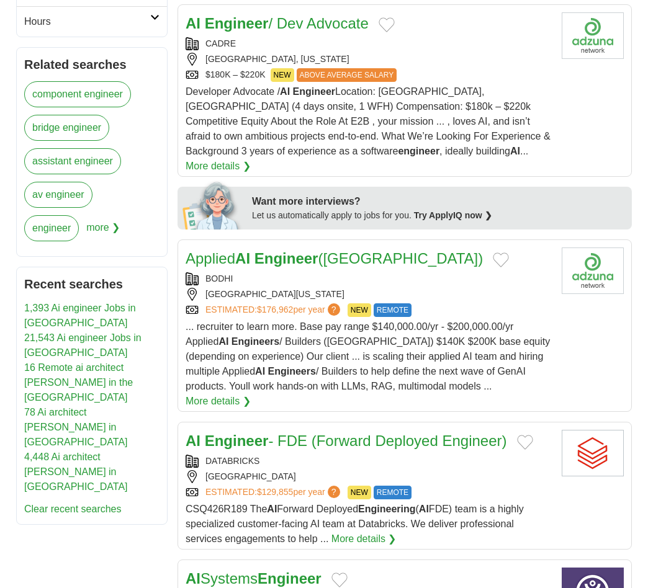
scroll to position [481, 0]
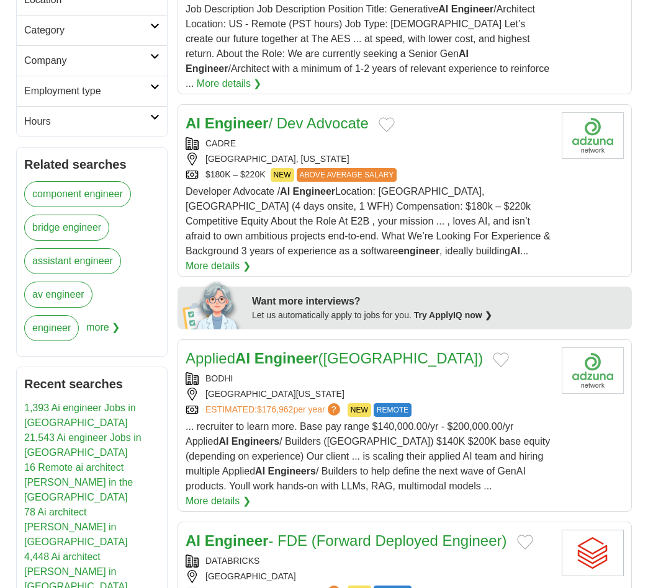
click at [279, 115] on link "AI Engineer / Dev Advocate" at bounding box center [276, 123] width 183 height 17
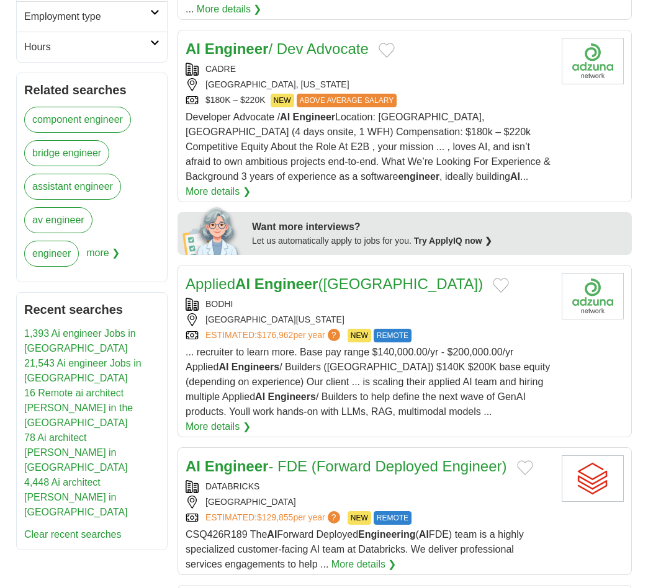
scroll to position [558, 0]
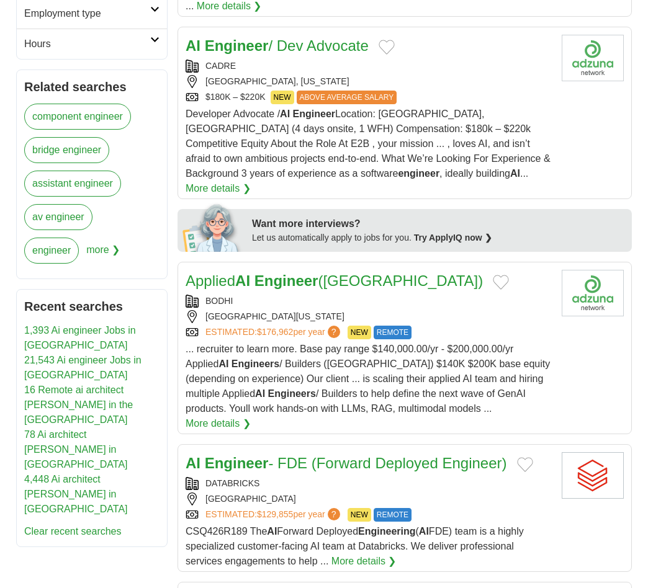
click at [270, 272] on strong "Engineer" at bounding box center [286, 280] width 64 height 17
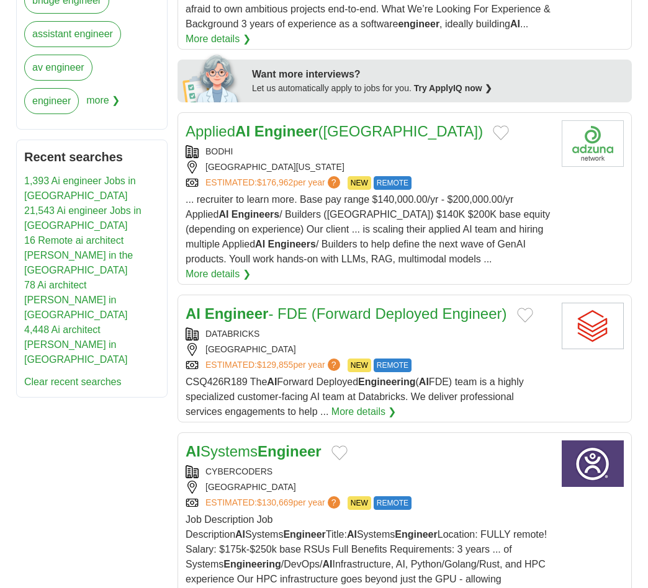
scroll to position [713, 0]
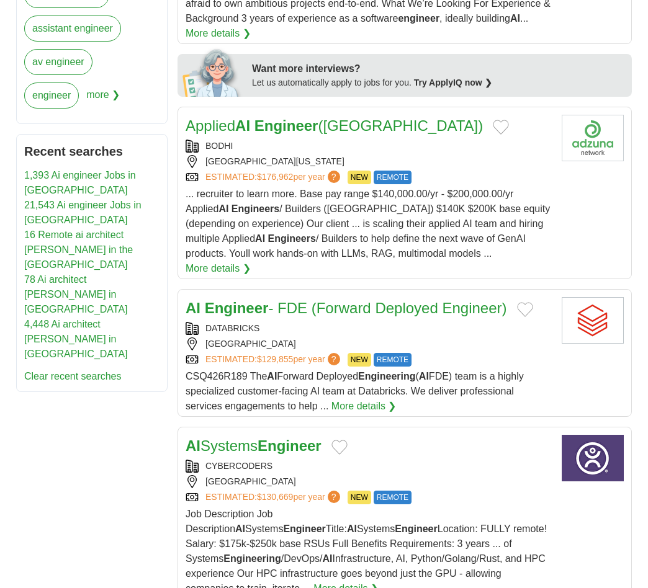
click at [253, 300] on strong "Engineer" at bounding box center [237, 308] width 64 height 17
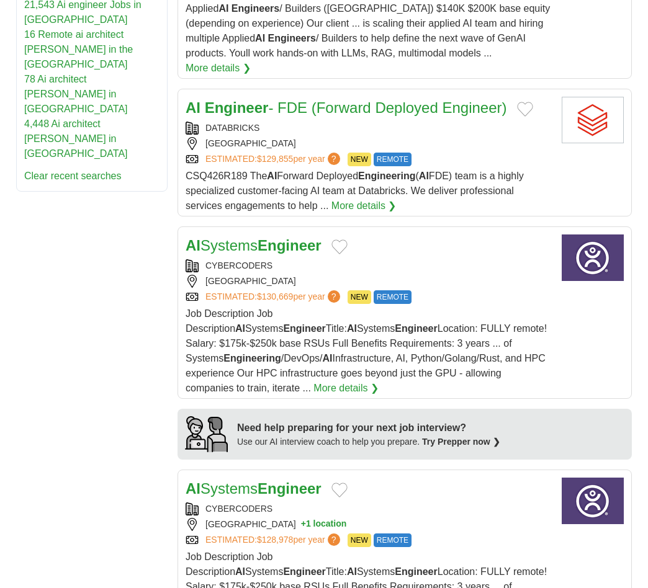
scroll to position [914, 0]
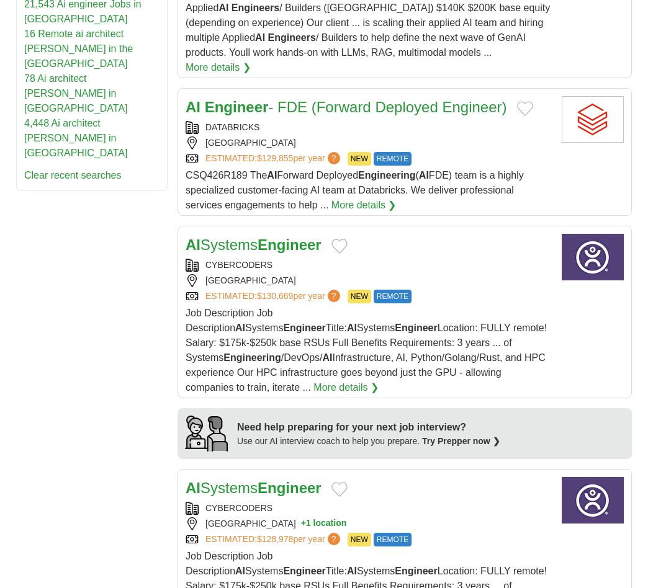
click at [257, 236] on link "AI Systems Engineer" at bounding box center [253, 244] width 136 height 17
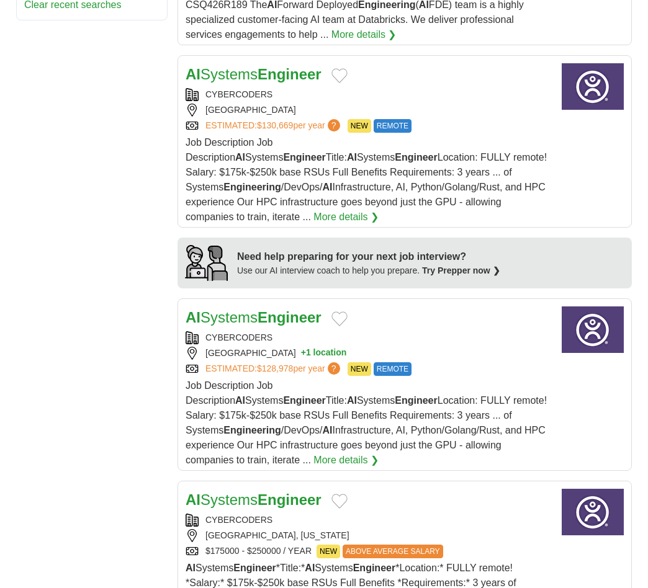
scroll to position [1085, 0]
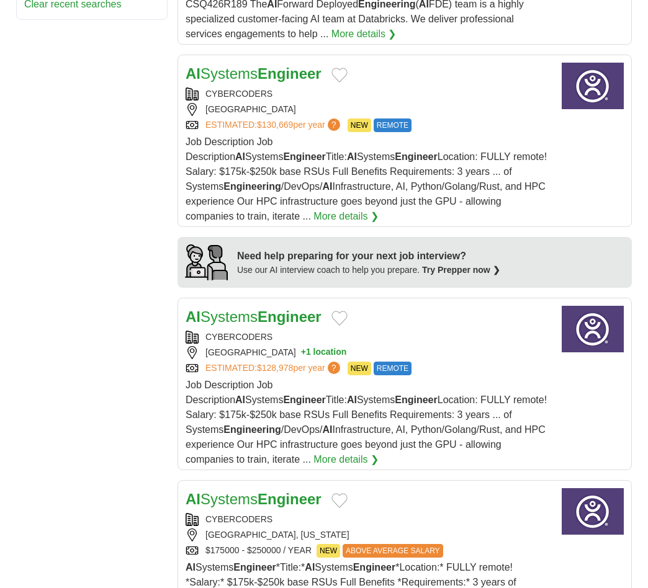
click at [240, 308] on link "AI Systems Engineer" at bounding box center [253, 316] width 136 height 17
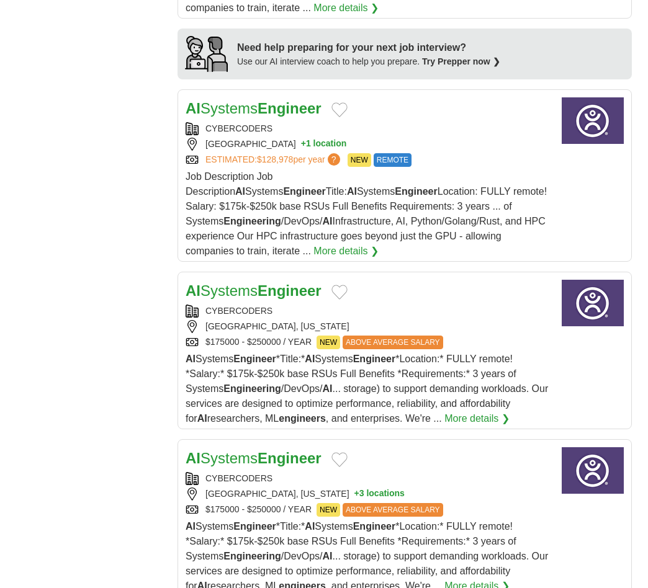
scroll to position [1318, 0]
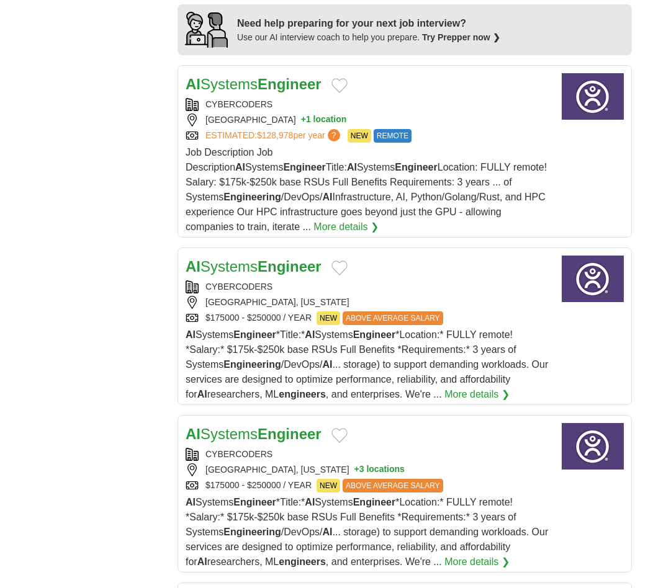
click at [238, 258] on link "AI Systems Engineer" at bounding box center [253, 266] width 136 height 17
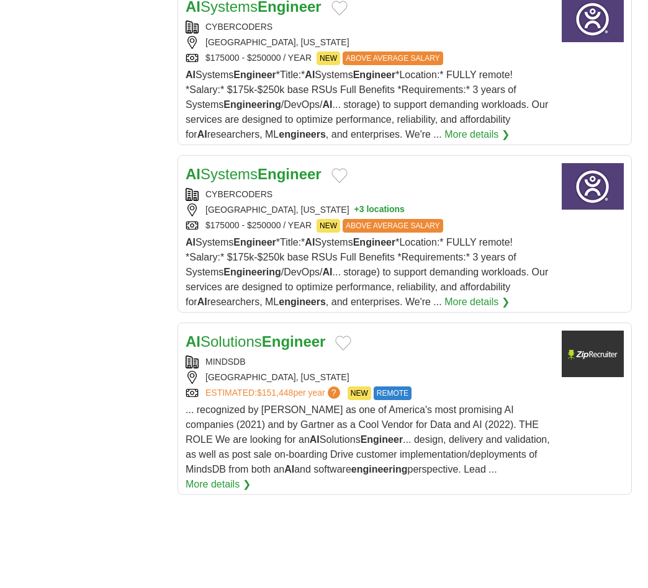
scroll to position [1582, 0]
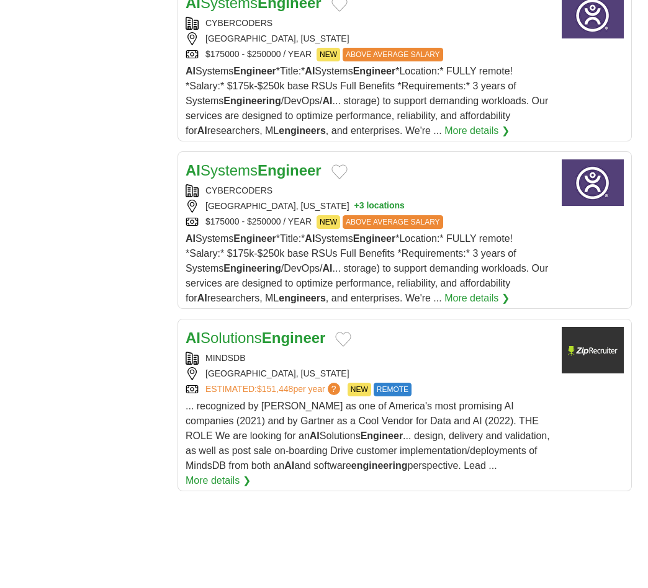
click at [250, 329] on link "AI Solutions Engineer" at bounding box center [255, 337] width 140 height 17
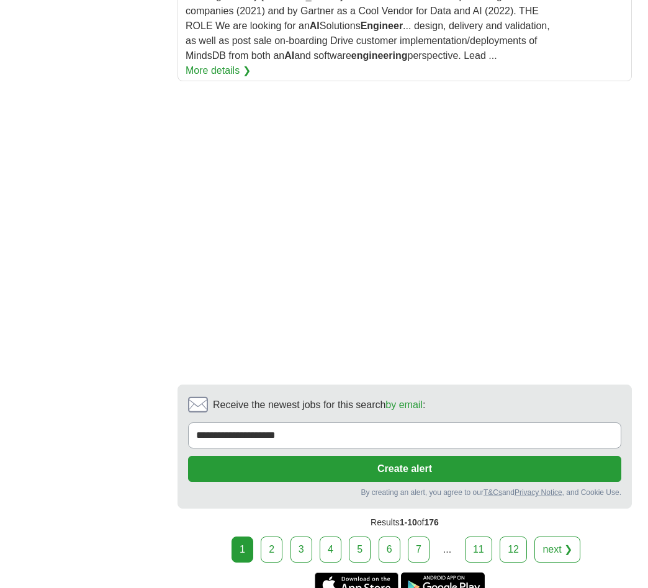
scroll to position [2000, 0]
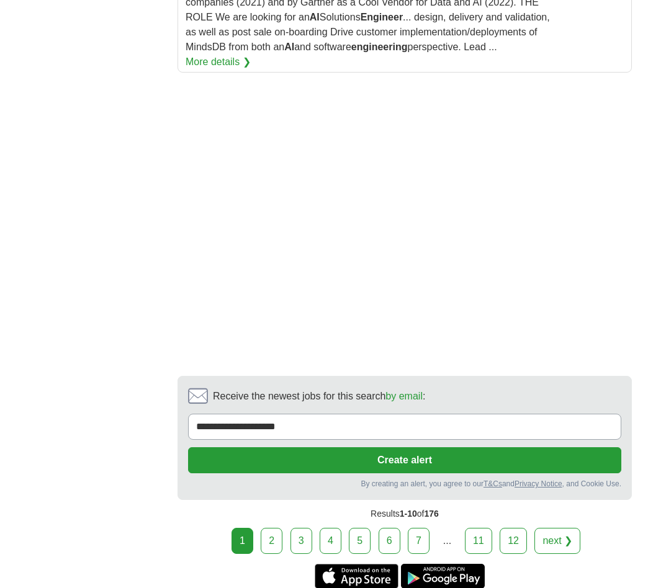
click at [269, 528] on link "2" at bounding box center [271, 541] width 22 height 26
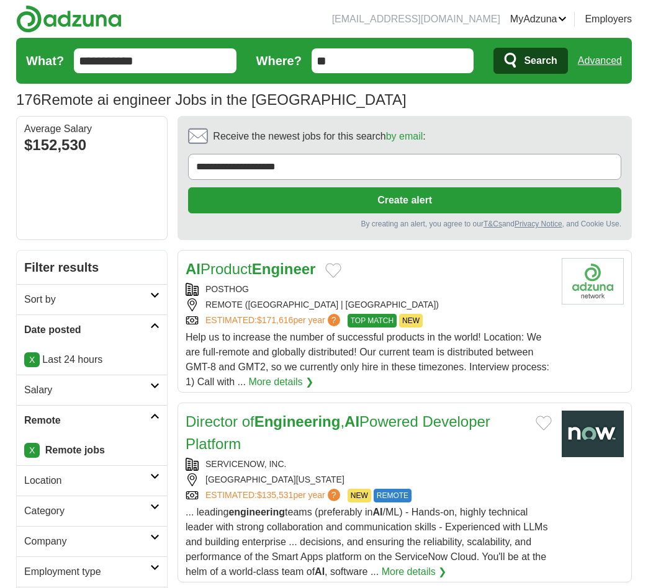
click at [290, 274] on strong "Engineer" at bounding box center [284, 268] width 64 height 17
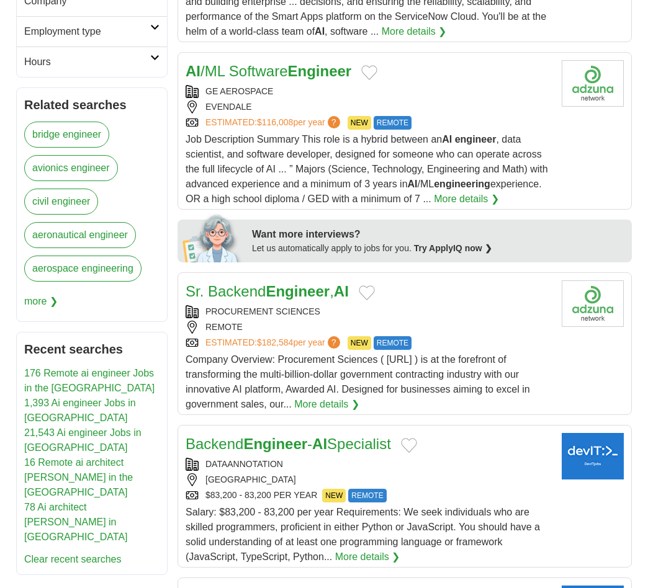
scroll to position [589, 0]
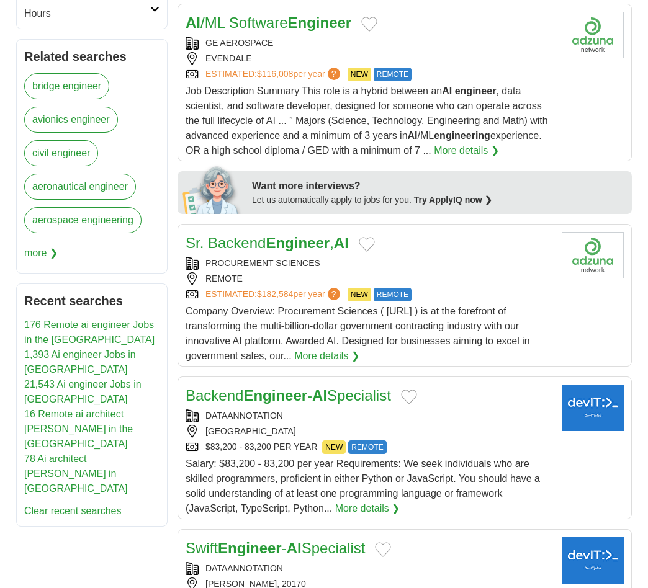
click at [270, 254] on h2 "Sr. Backend Engineer , AI" at bounding box center [266, 243] width 163 height 22
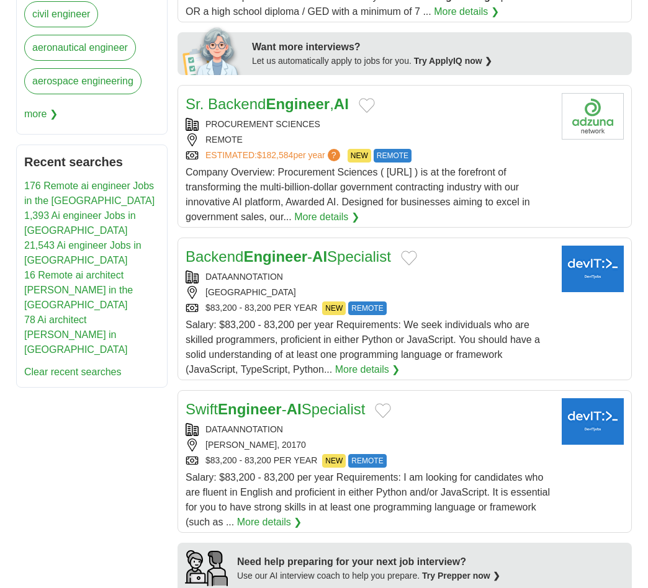
scroll to position [775, 0]
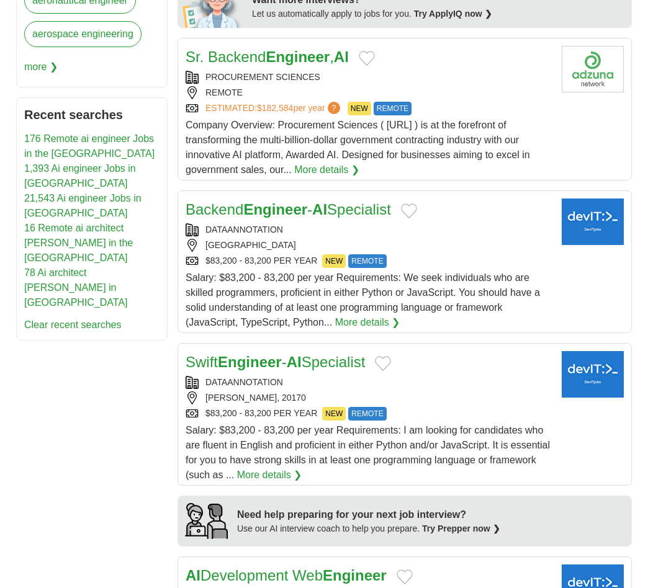
click at [290, 218] on strong "Engineer" at bounding box center [275, 209] width 64 height 17
click at [272, 367] on strong "Engineer" at bounding box center [250, 362] width 64 height 17
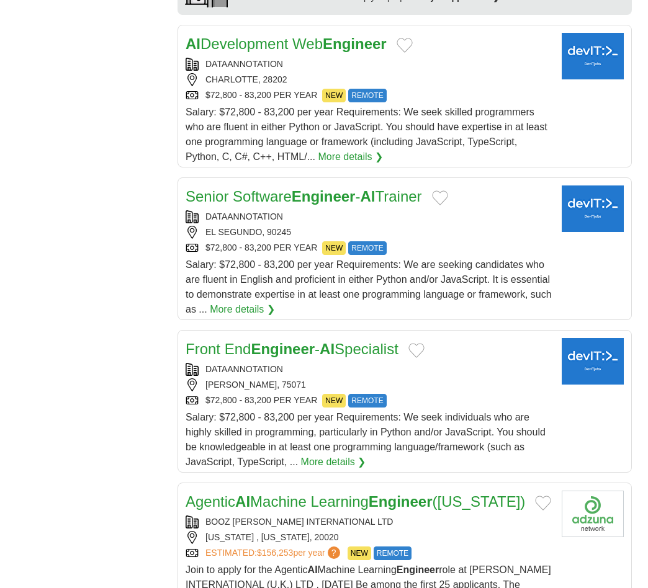
scroll to position [1318, 0]
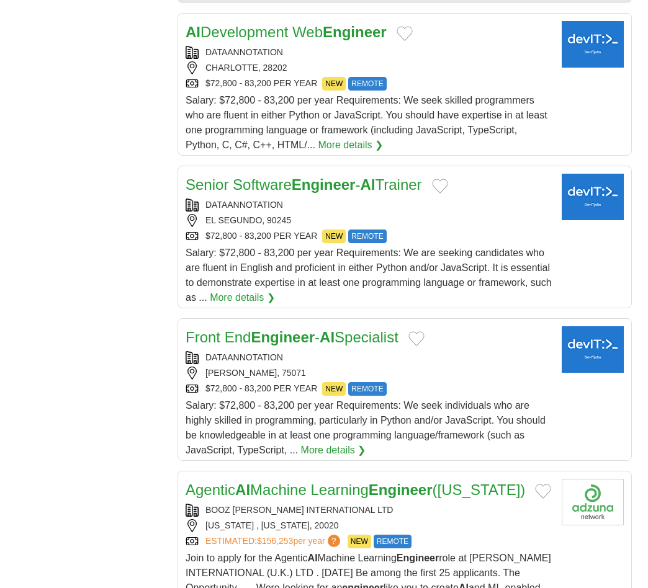
click at [270, 345] on strong "Engineer" at bounding box center [283, 337] width 64 height 17
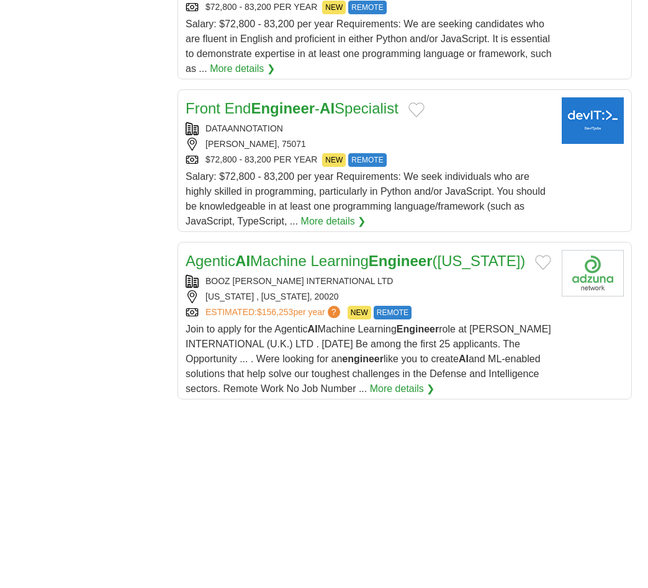
scroll to position [1551, 0]
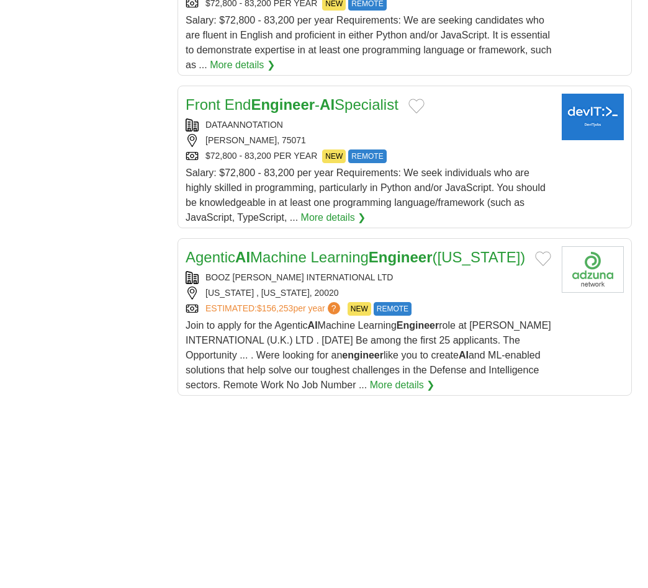
click at [257, 269] on h2 "Agentic AI Machine Learning Engineer ([US_STATE])" at bounding box center [354, 257] width 339 height 22
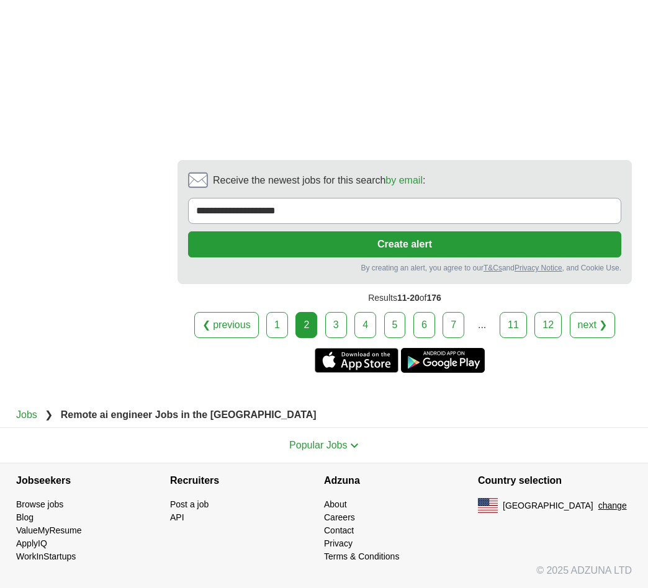
scroll to position [2295, 0]
